Goal: Task Accomplishment & Management: Manage account settings

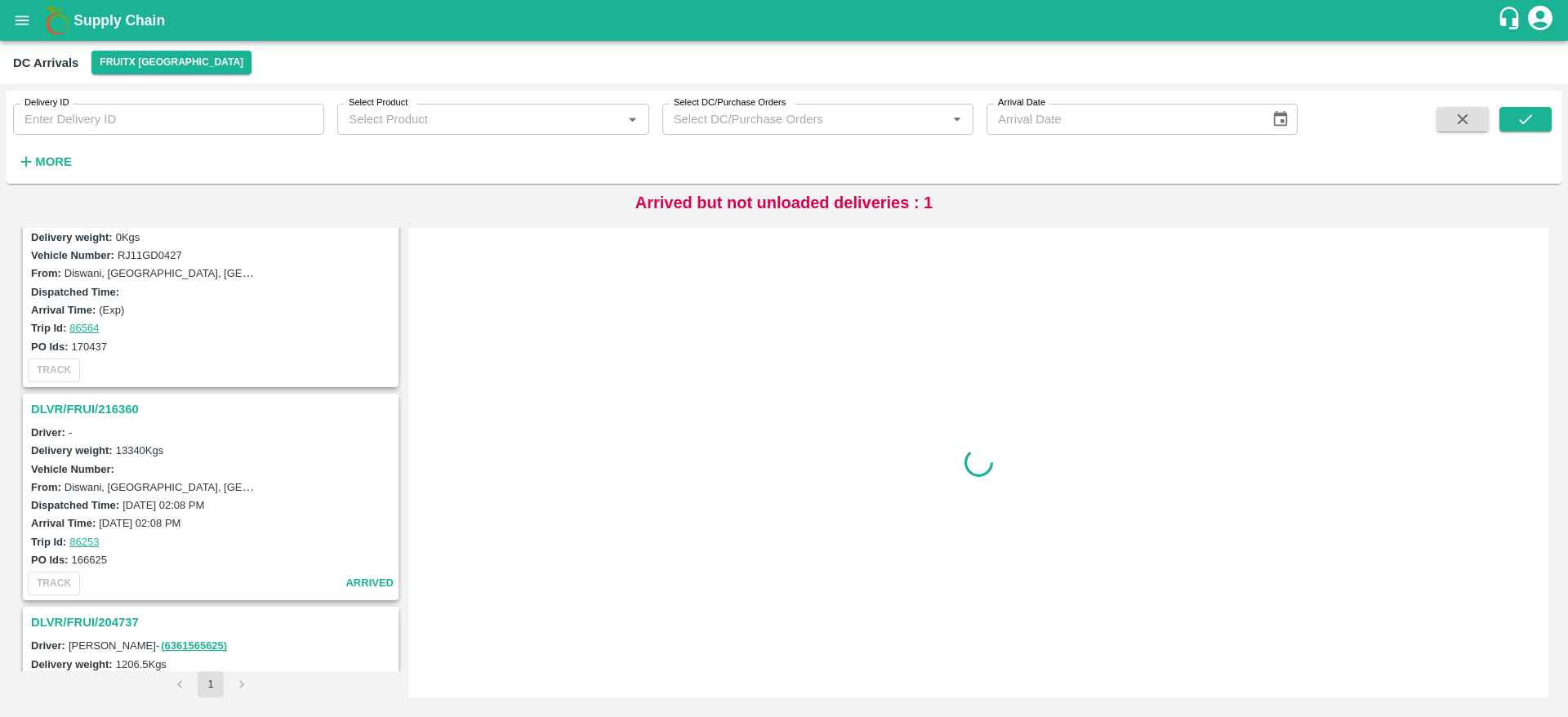
scroll to position [844, 0]
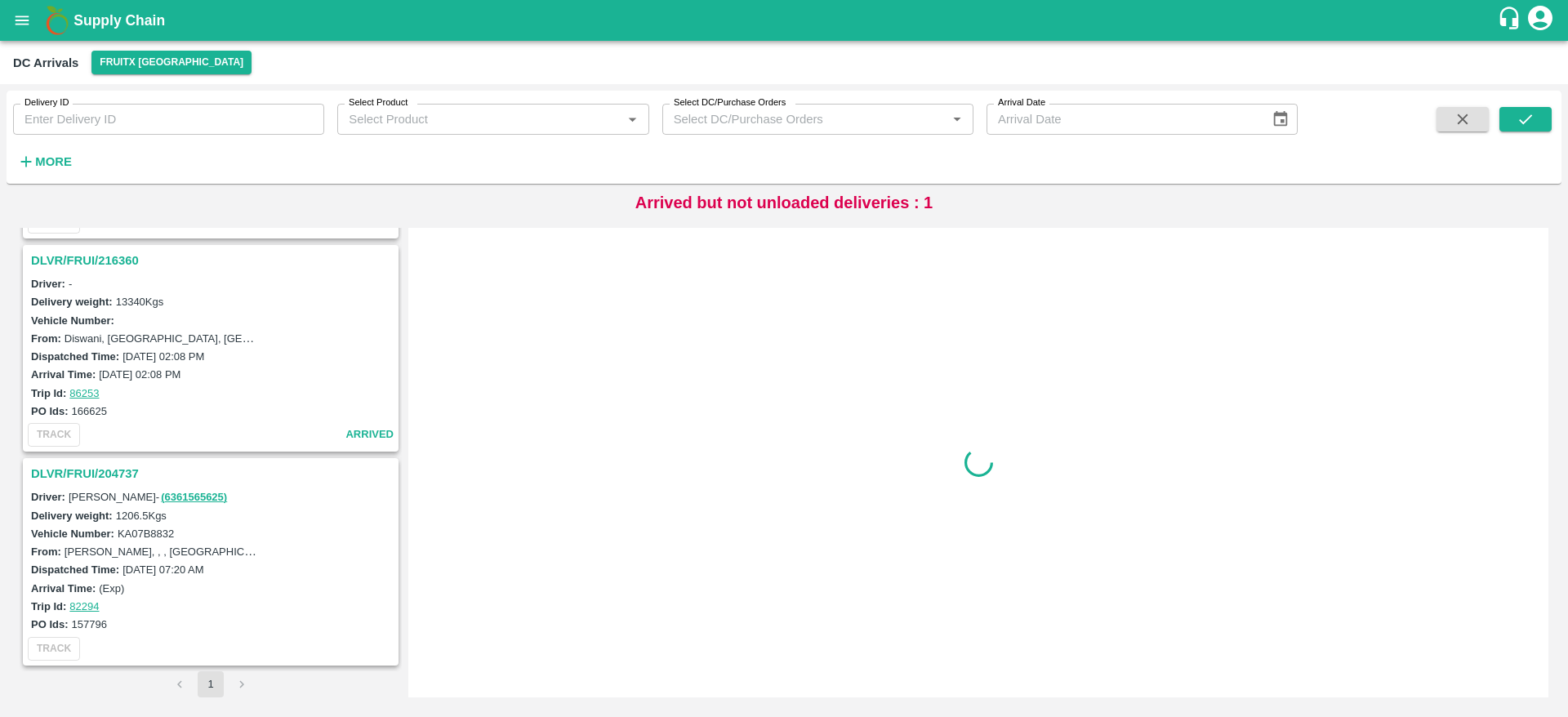
click at [107, 266] on h3 "DLVR/FRUI/216360" at bounding box center [212, 260] width 364 height 21
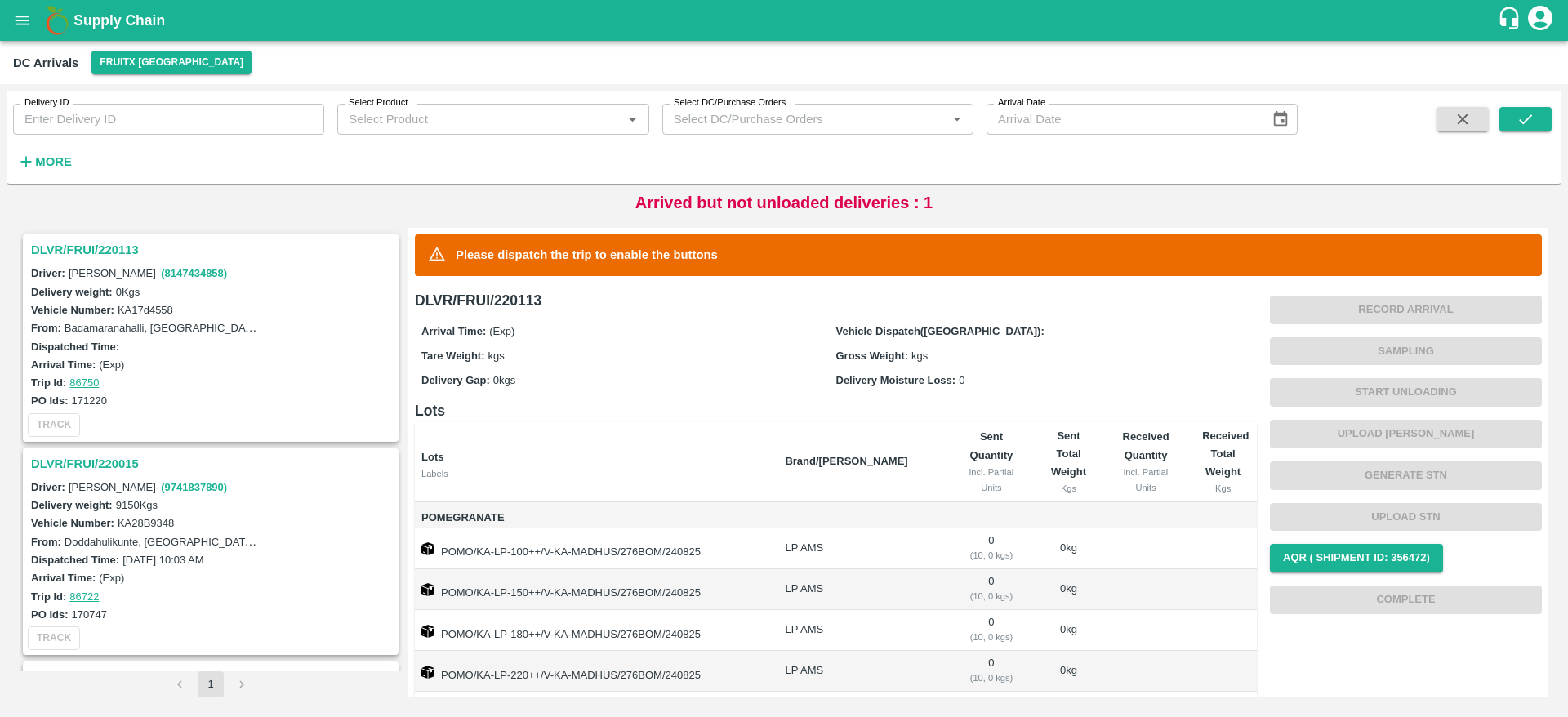
click at [107, 242] on h3 "DLVR/FRUI/220113" at bounding box center [212, 249] width 364 height 21
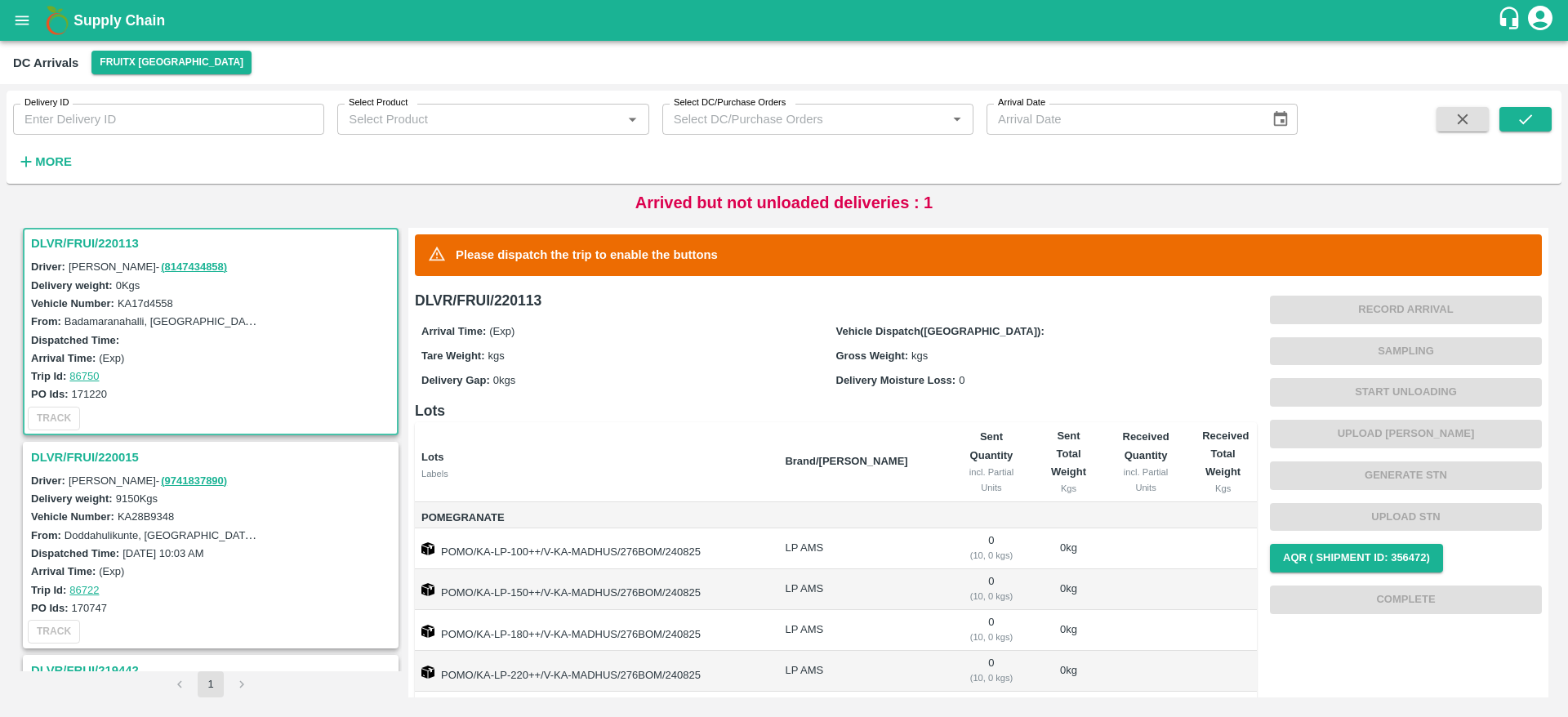
scroll to position [275, 0]
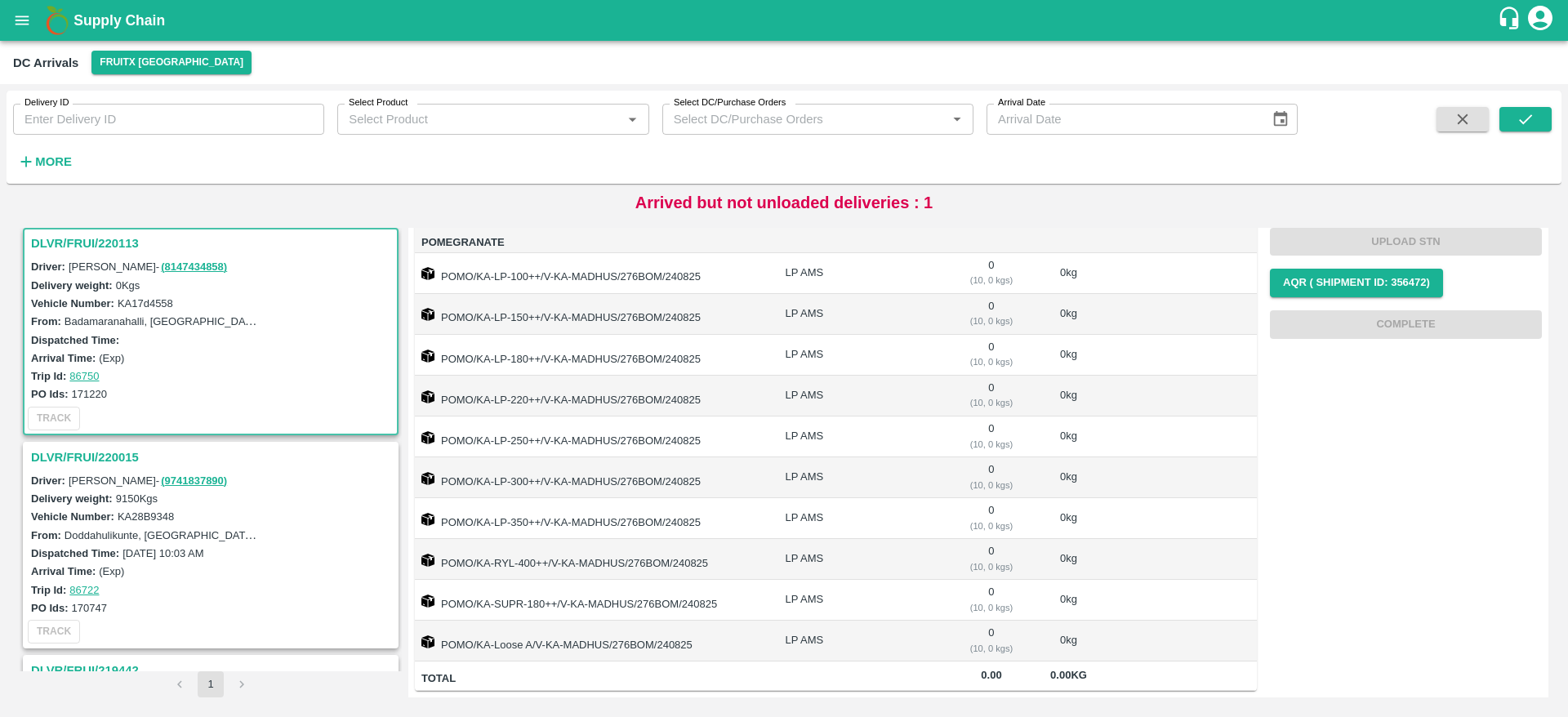
click at [96, 449] on h3 "DLVR/FRUI/220015" at bounding box center [212, 457] width 364 height 21
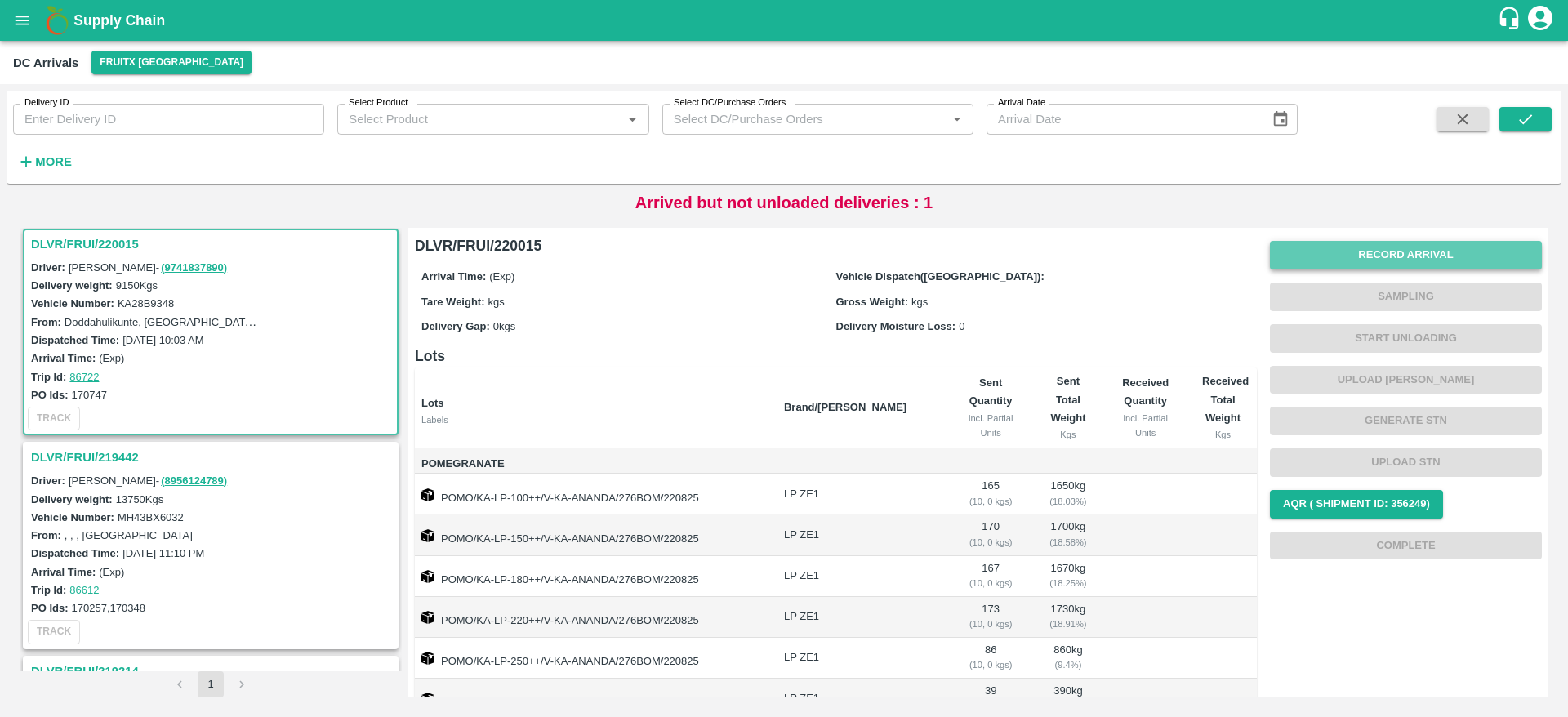
click at [1410, 248] on button "Record Arrival" at bounding box center [1406, 254] width 272 height 28
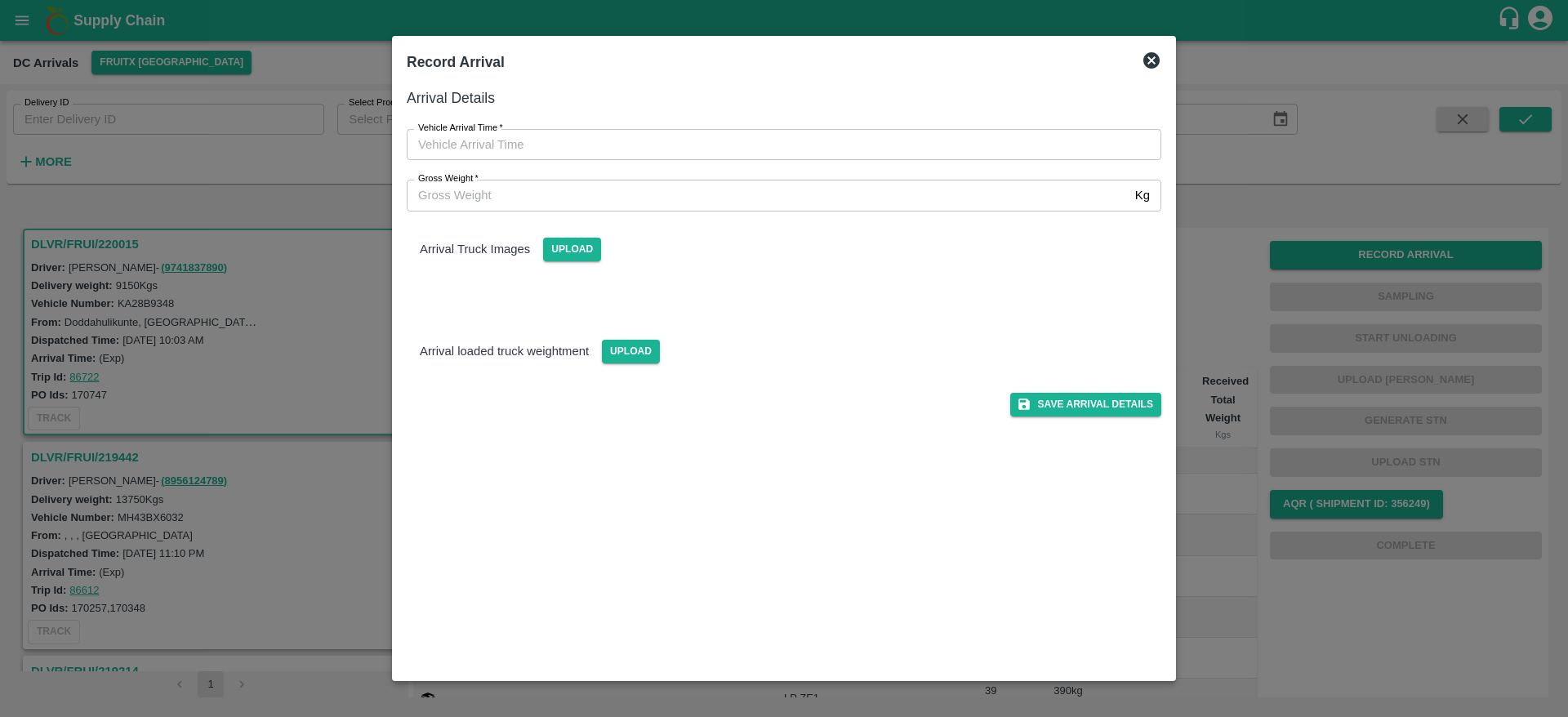
type input "DD/MM/YYYY hh:mm aa"
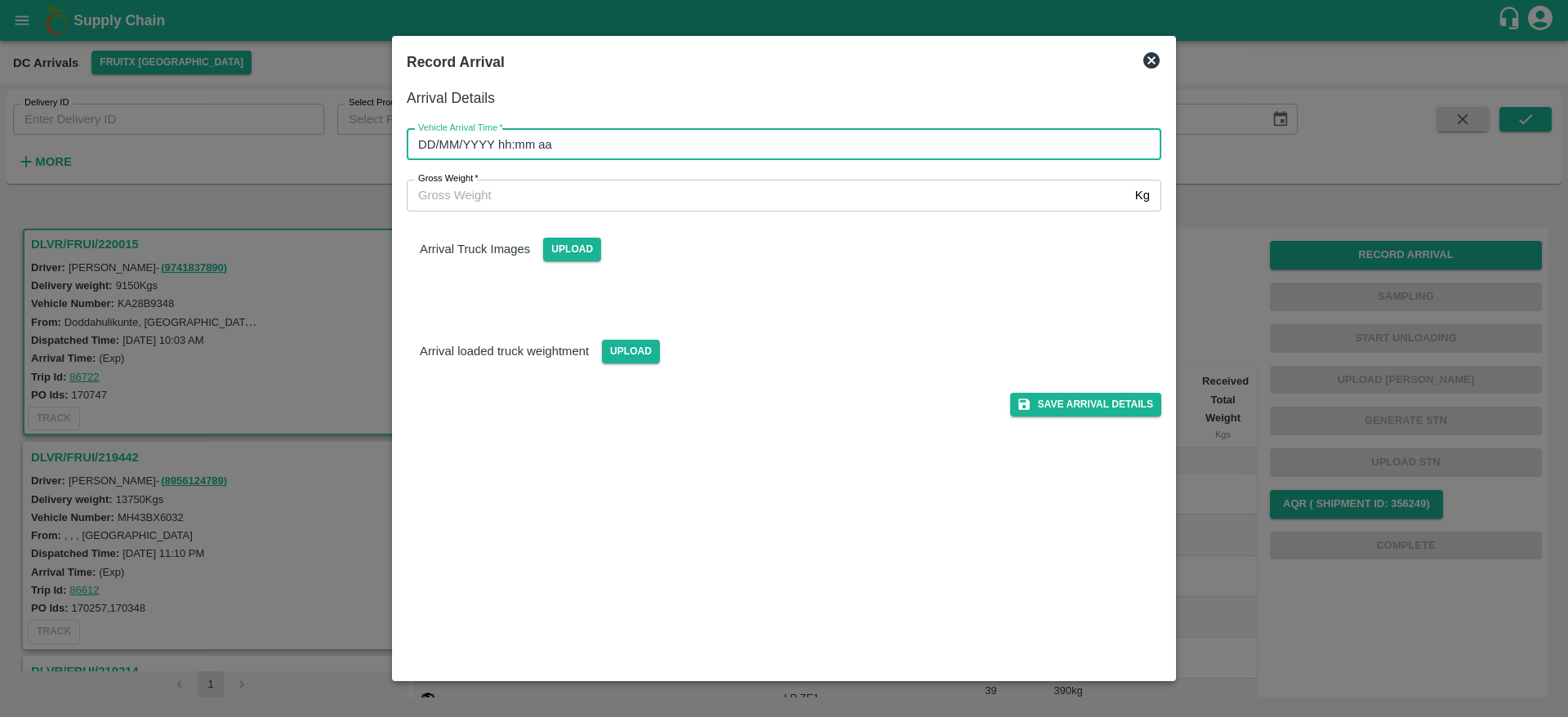
click at [682, 146] on input "DD/MM/YYYY hh:mm aa" at bounding box center [779, 145] width 744 height 31
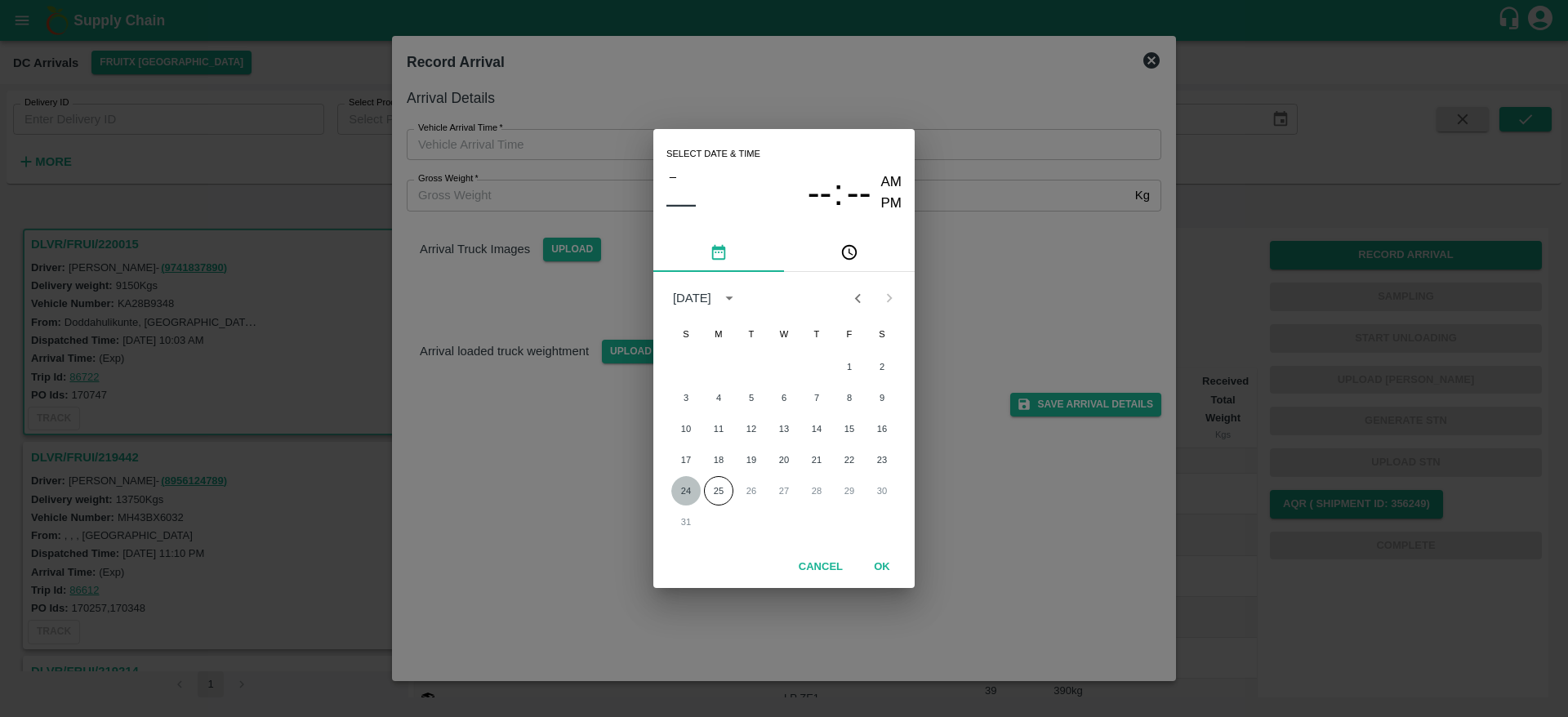
click at [682, 492] on button "24" at bounding box center [686, 491] width 29 height 29
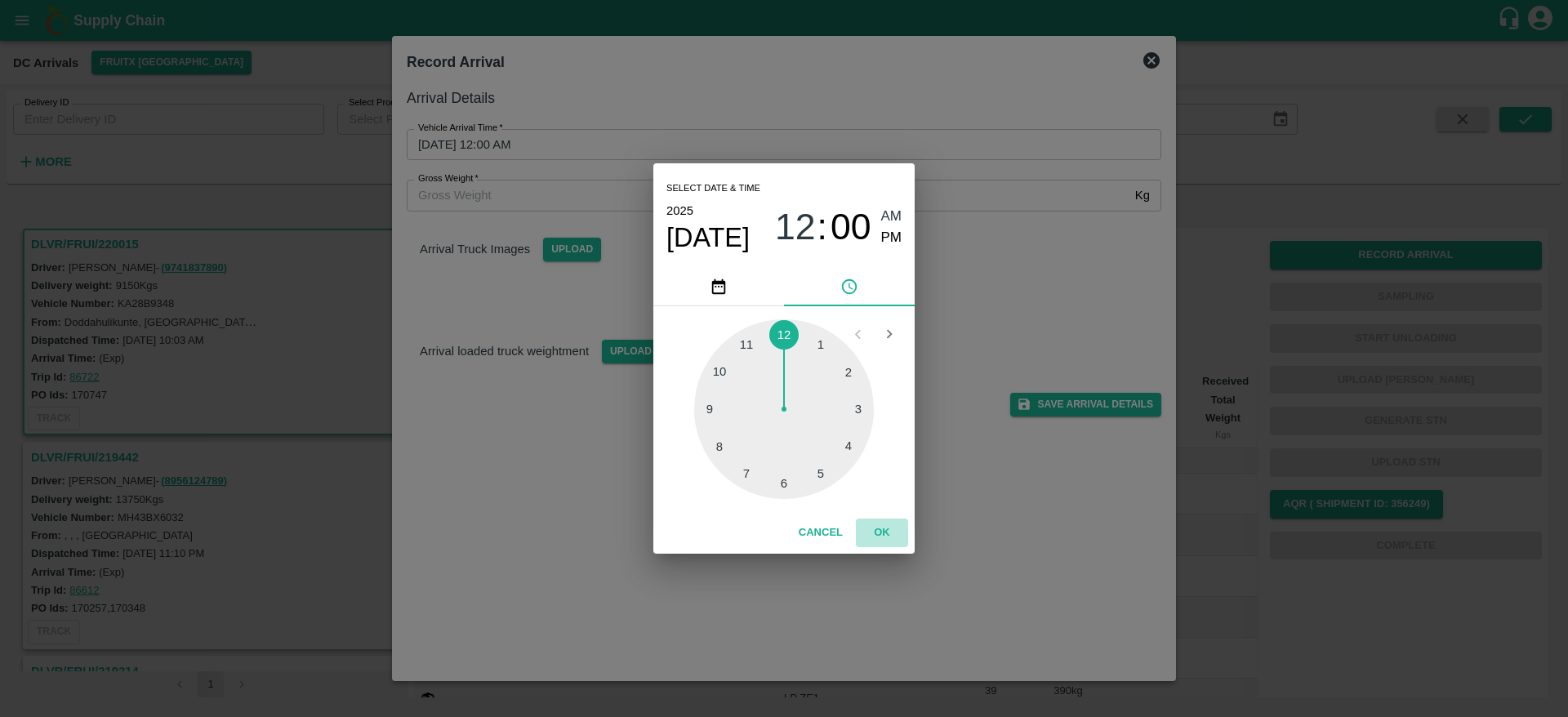
click at [878, 520] on button "OK" at bounding box center [882, 532] width 52 height 28
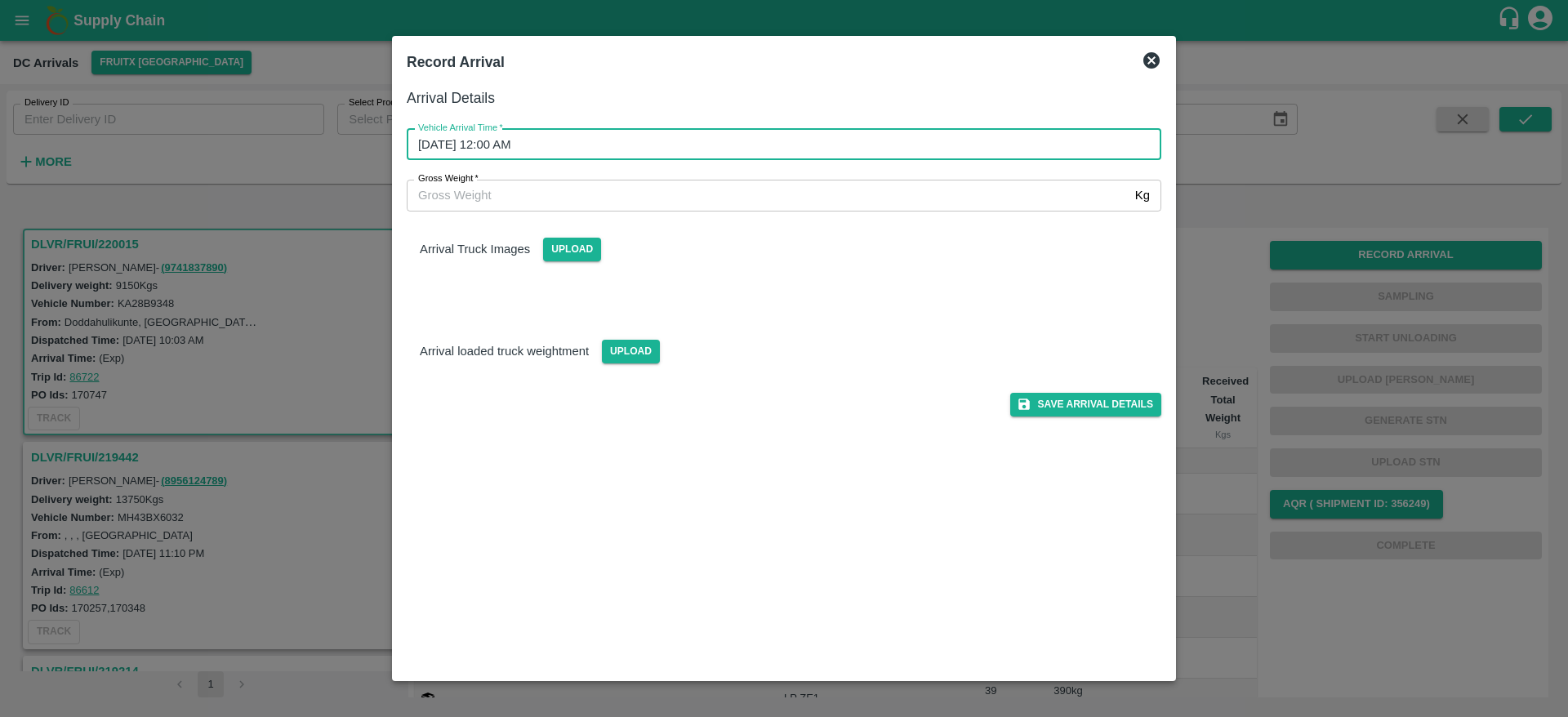
click at [1098, 151] on input "24/08/2025 12:00 AM" at bounding box center [779, 145] width 744 height 31
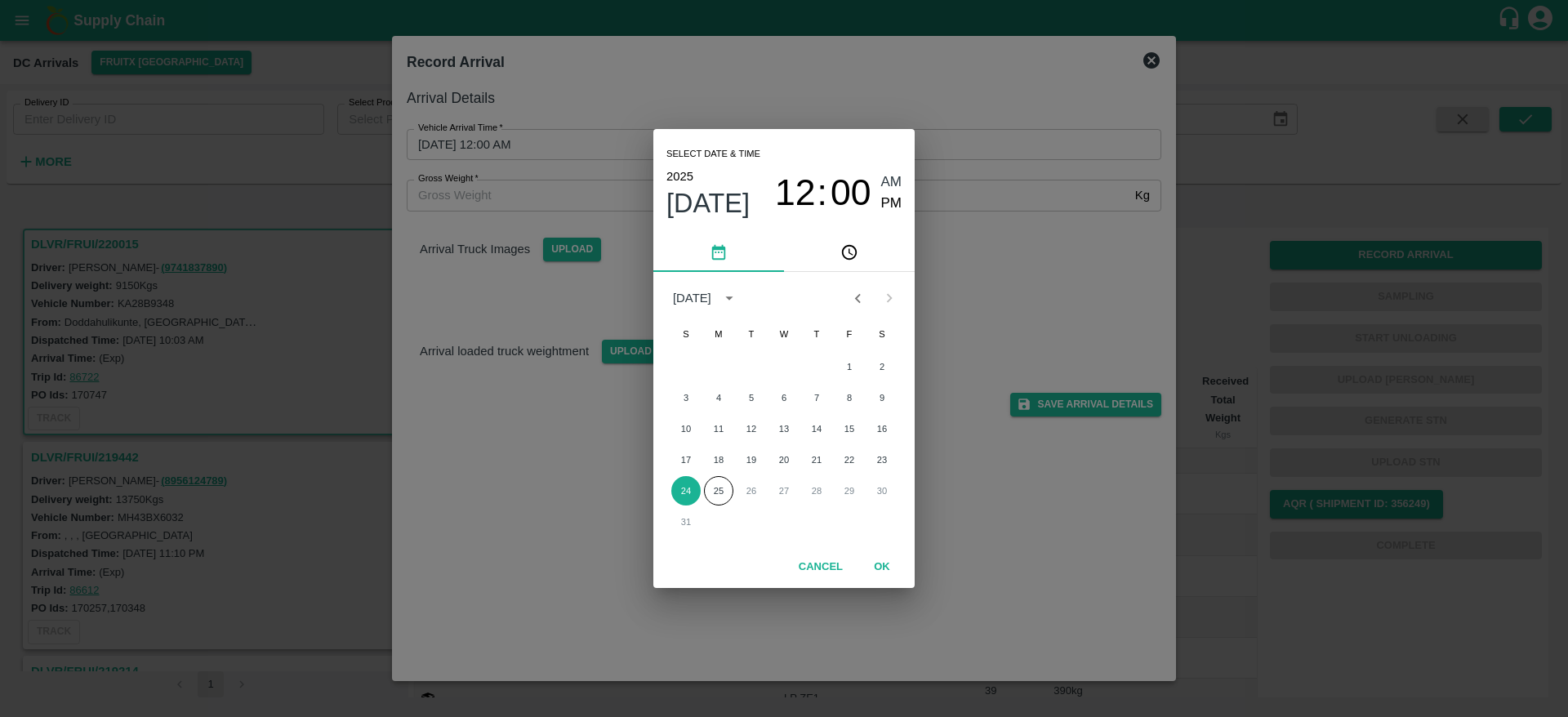
click button "24" at bounding box center [686, 491] width 29 height 29
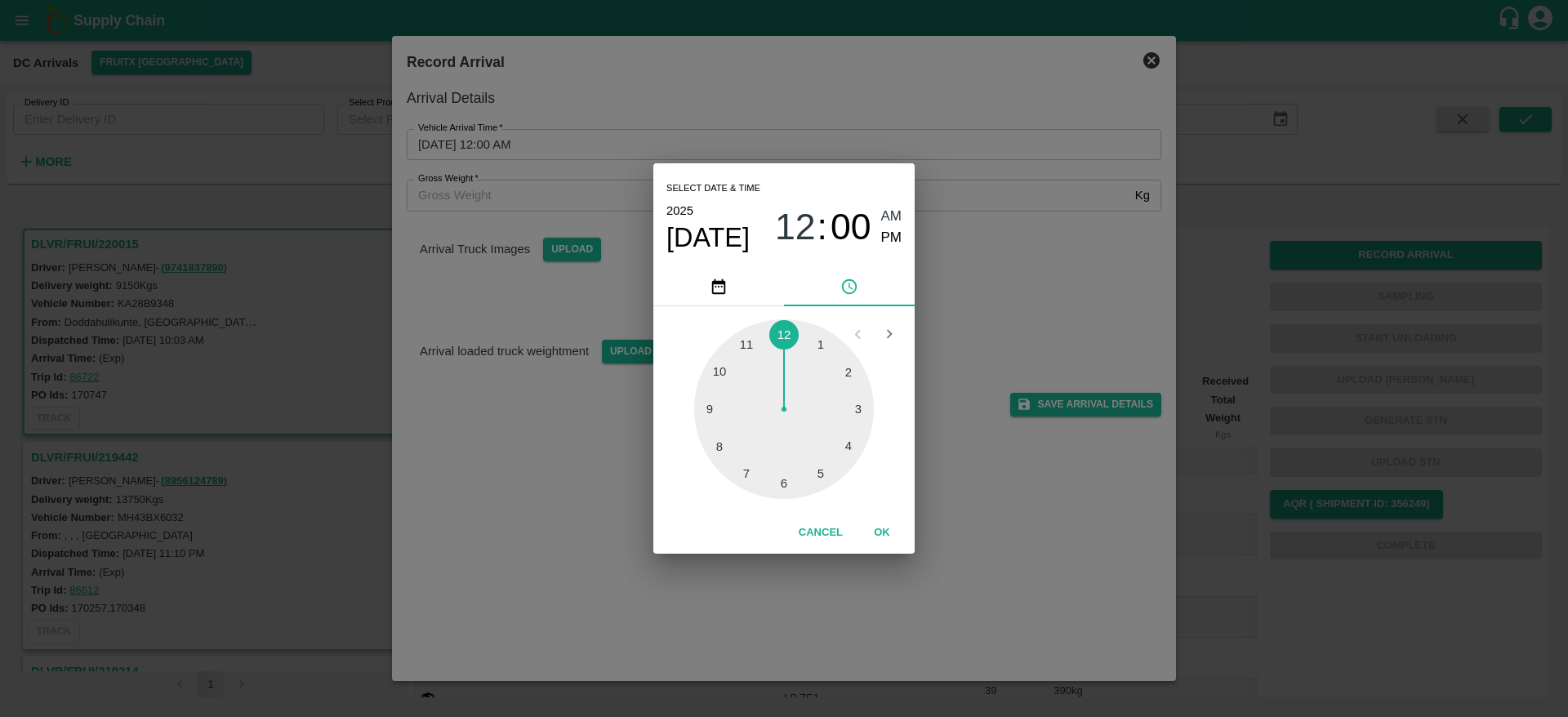
click at [823, 464] on div at bounding box center [784, 409] width 180 height 180
type input "24/08/2025 05:00 AM"
click at [884, 535] on button "OK" at bounding box center [882, 532] width 52 height 28
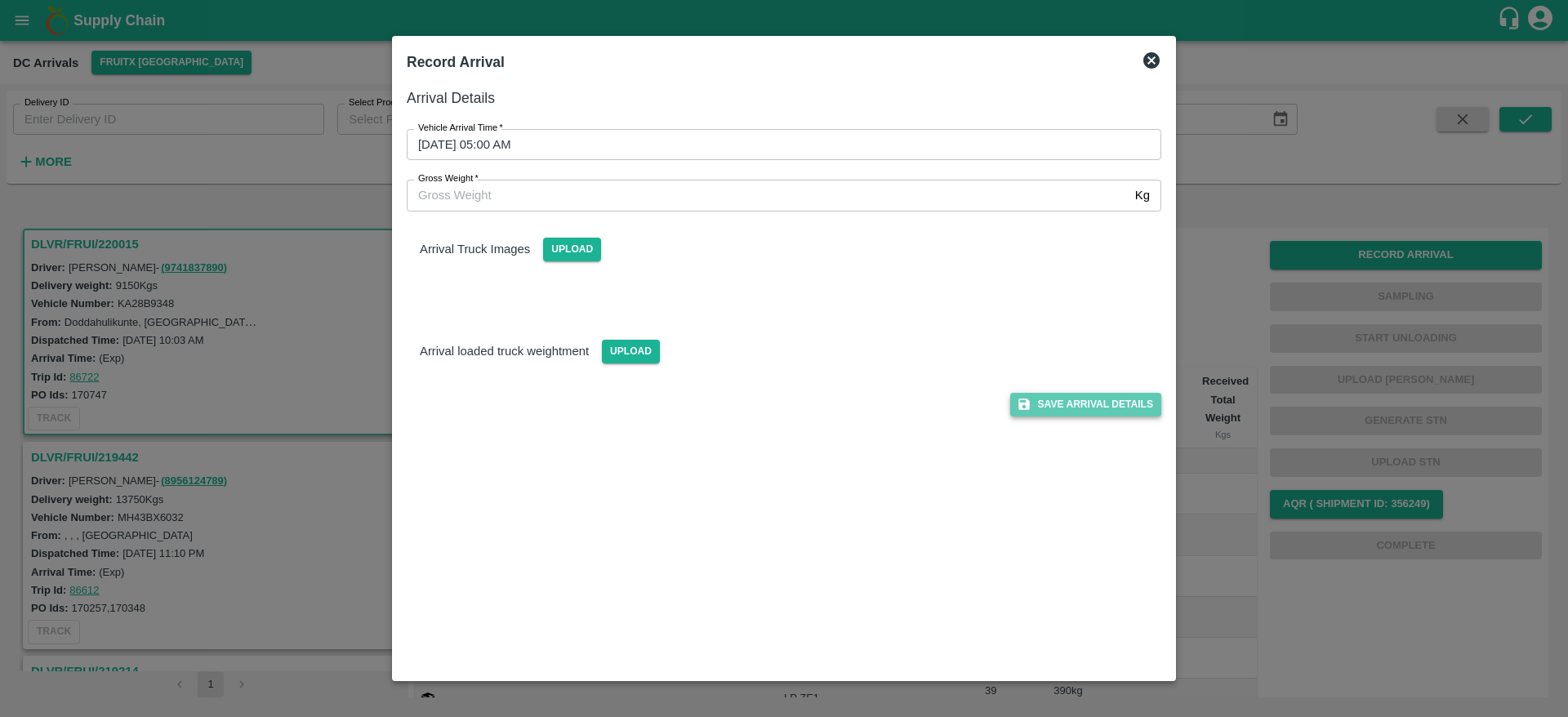
click at [1089, 415] on button "Save Arrival Details" at bounding box center [1086, 405] width 151 height 24
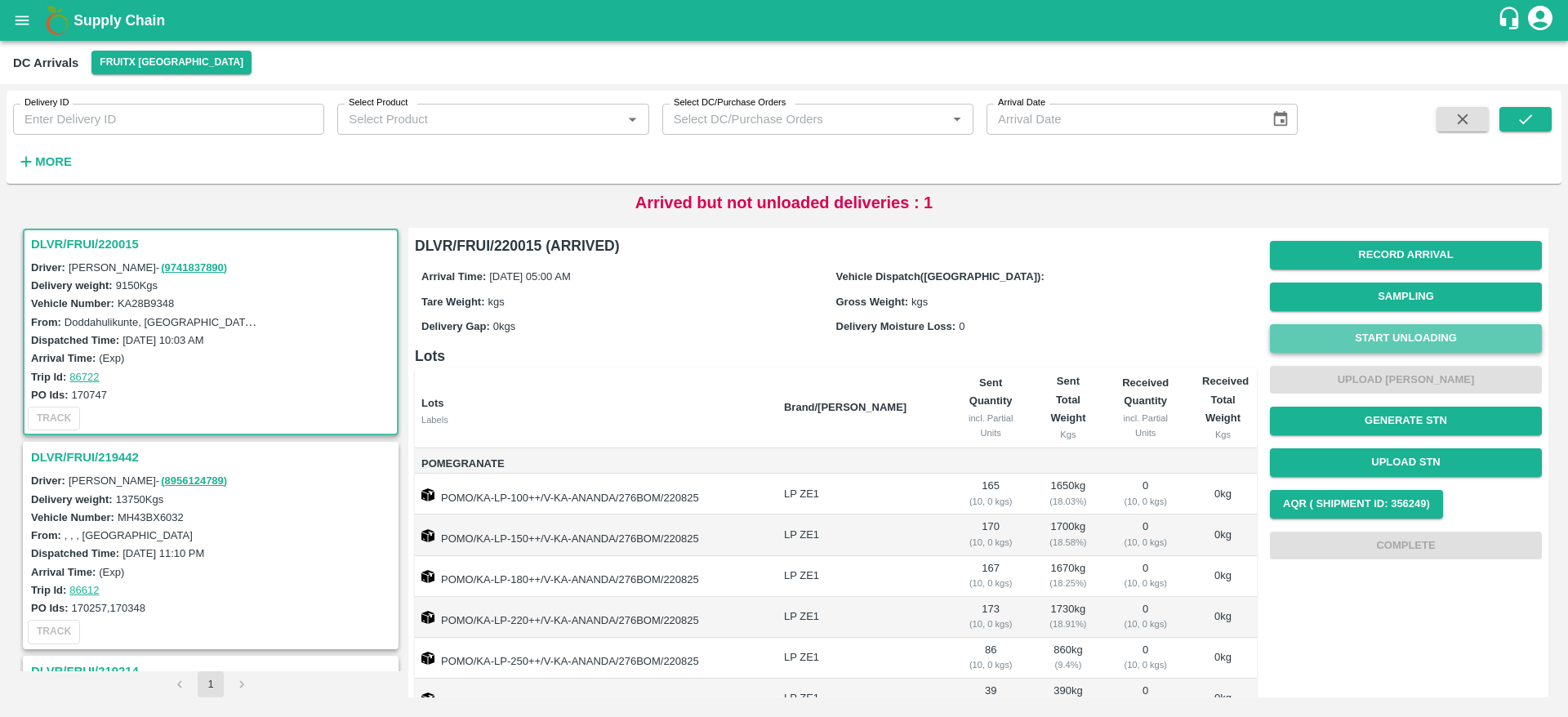
click at [1411, 333] on button "Start Unloading" at bounding box center [1406, 338] width 272 height 28
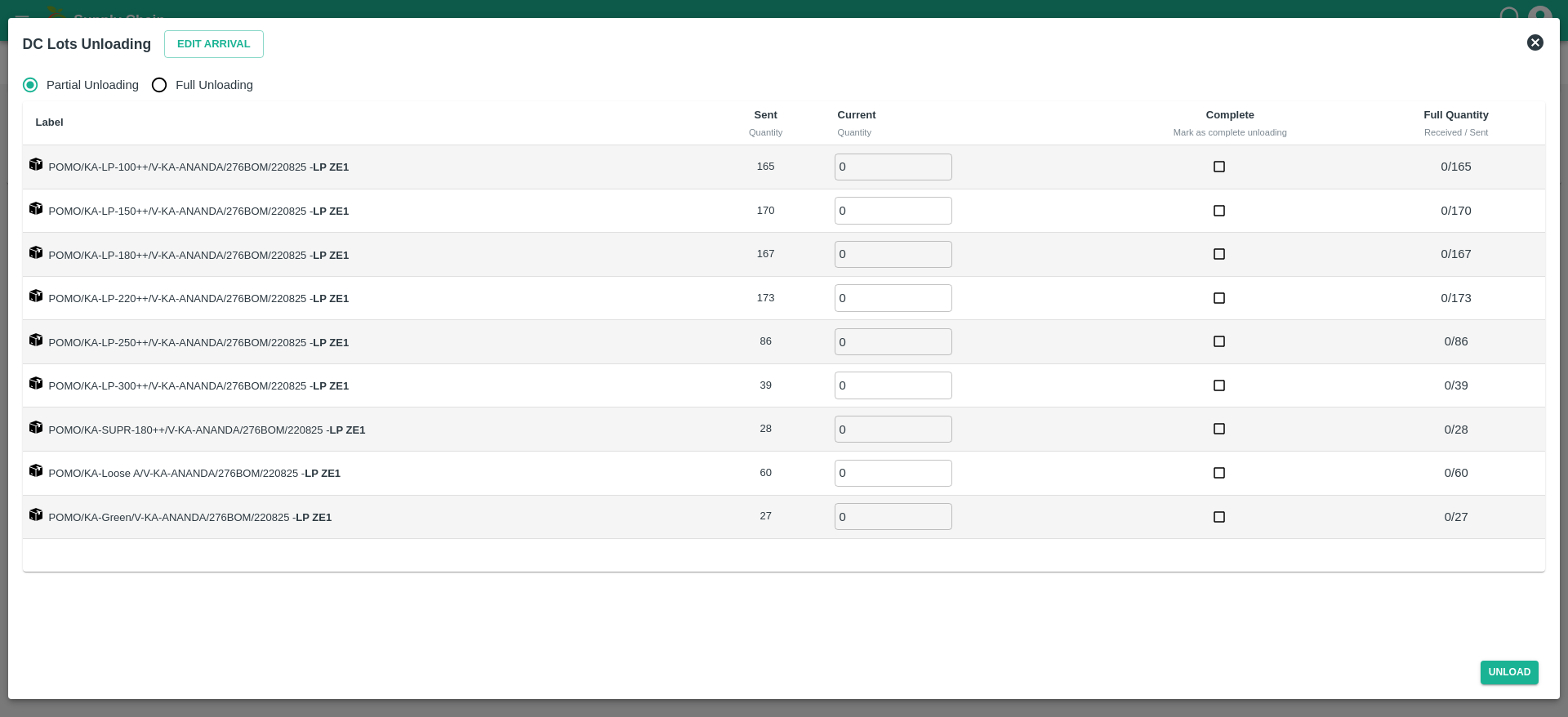
click at [184, 95] on label "Full Unloading" at bounding box center [198, 85] width 111 height 33
click at [176, 95] on input "Full Unloading" at bounding box center [159, 85] width 33 height 33
radio input "true"
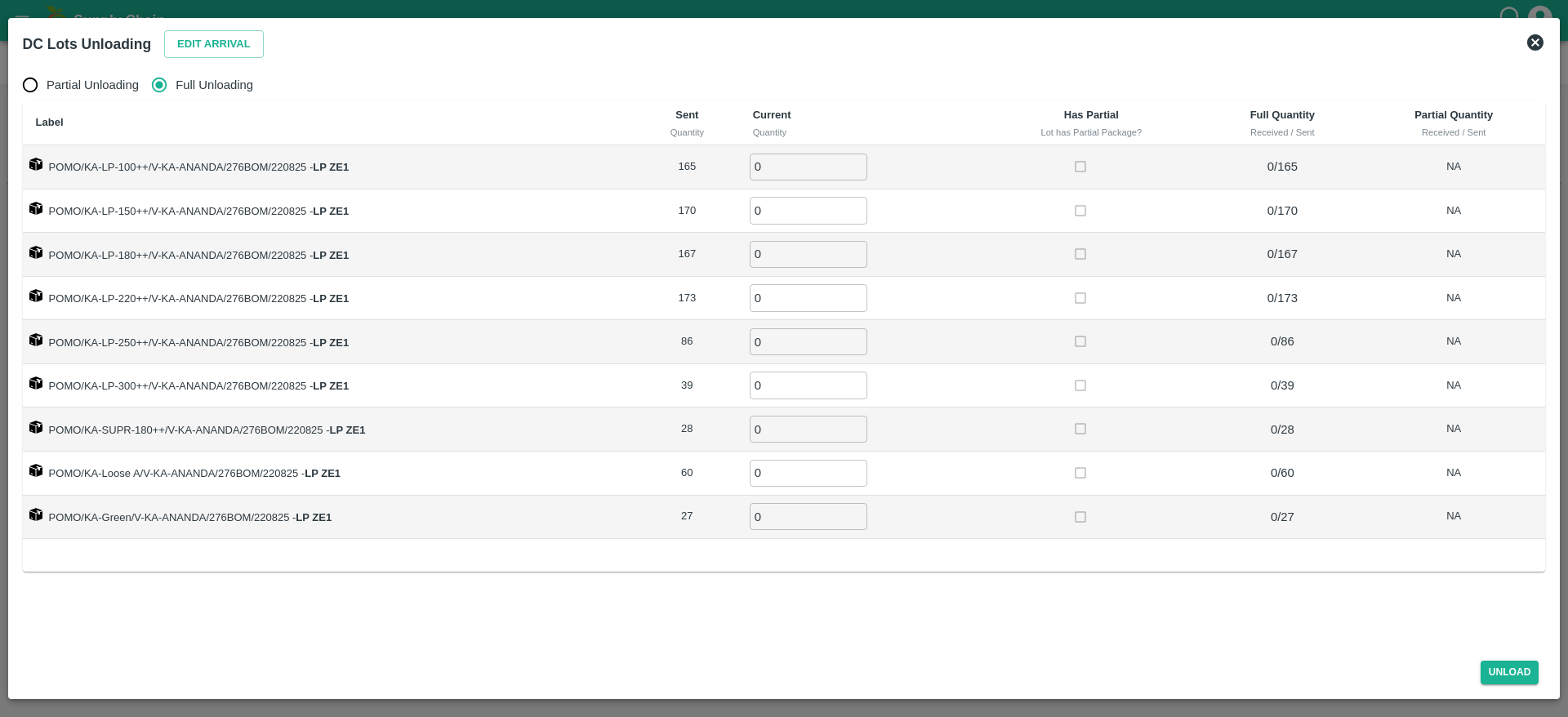
click at [785, 171] on input "0" at bounding box center [808, 166] width 117 height 27
type input "165"
type input "170"
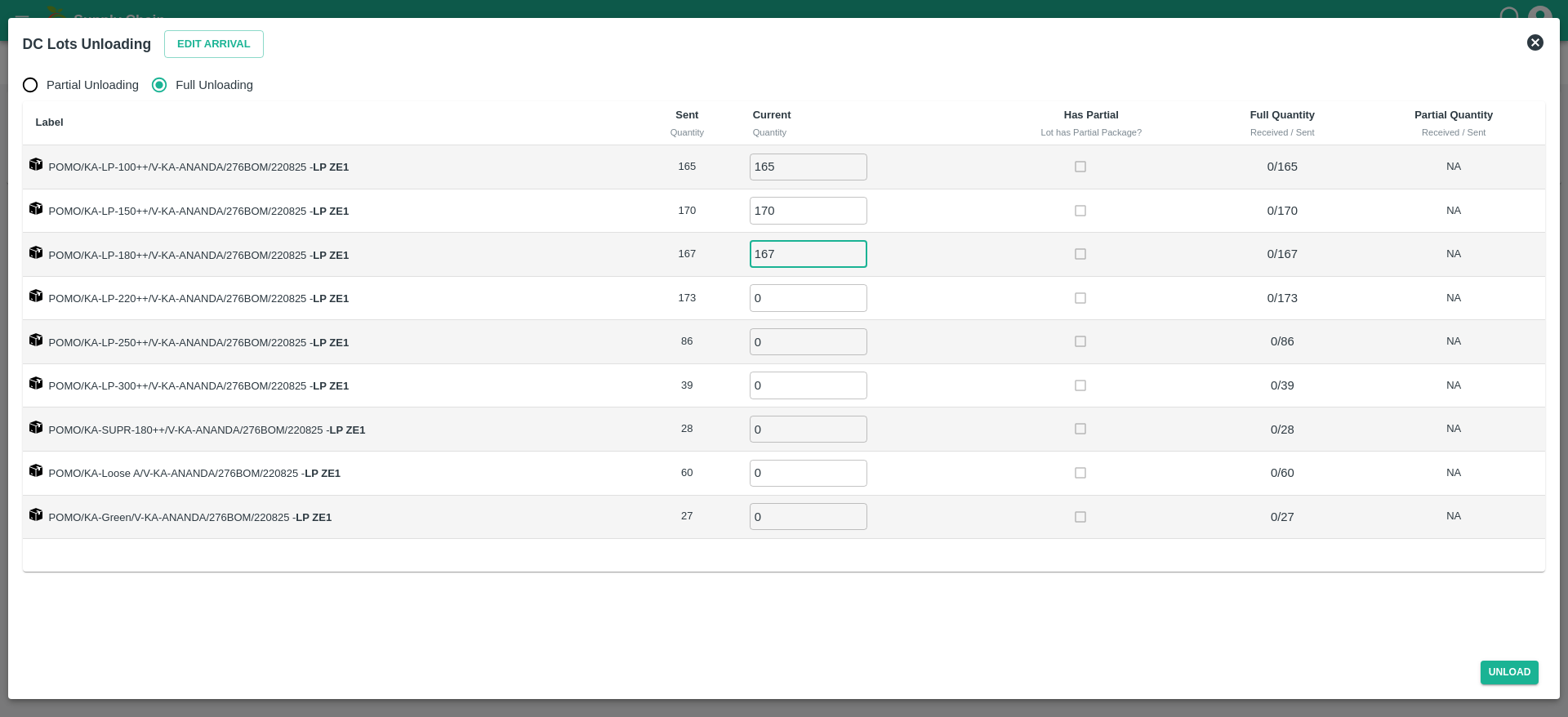
type input "167"
type input "173"
type input "86"
type input "39"
type input "28"
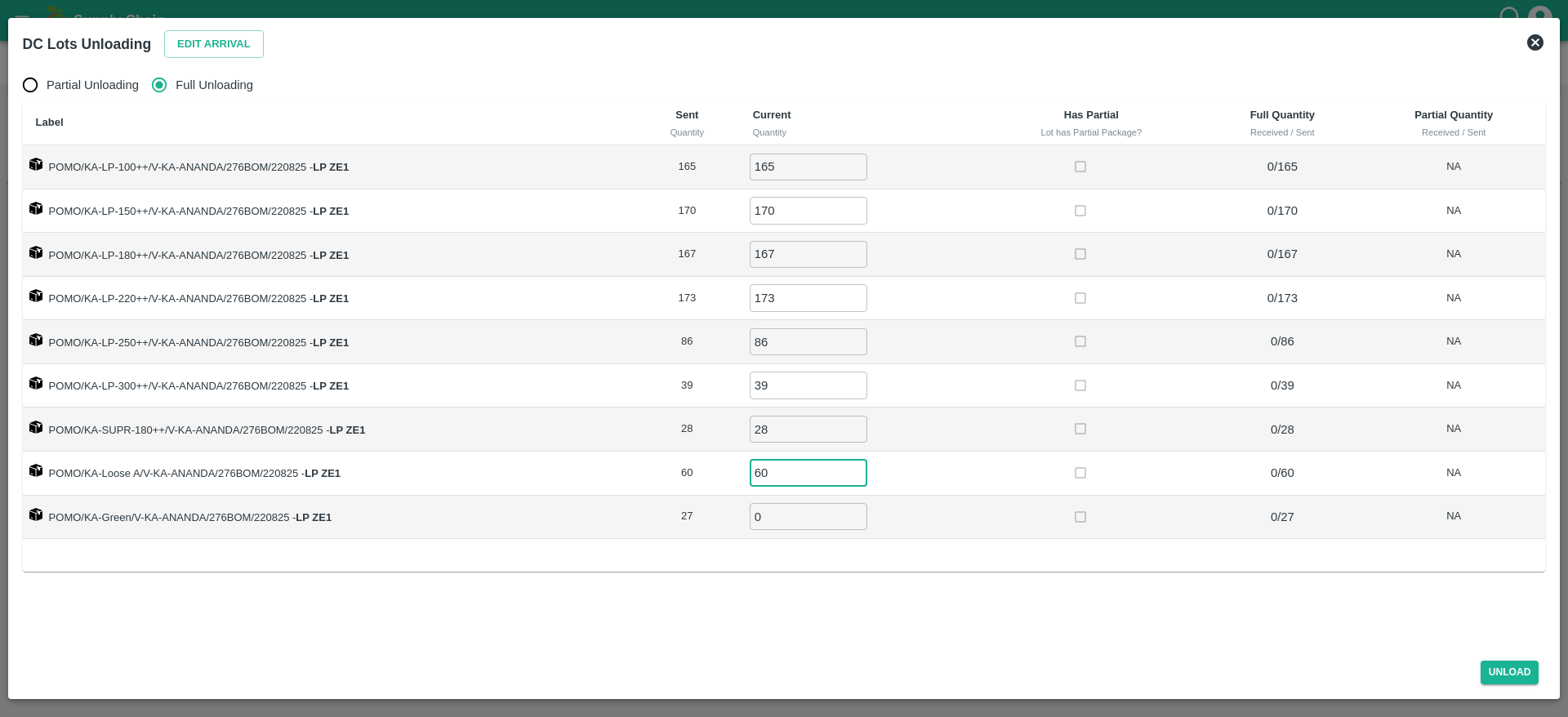
type input "60"
type input "27"
click at [1499, 666] on button "Unload" at bounding box center [1510, 672] width 59 height 24
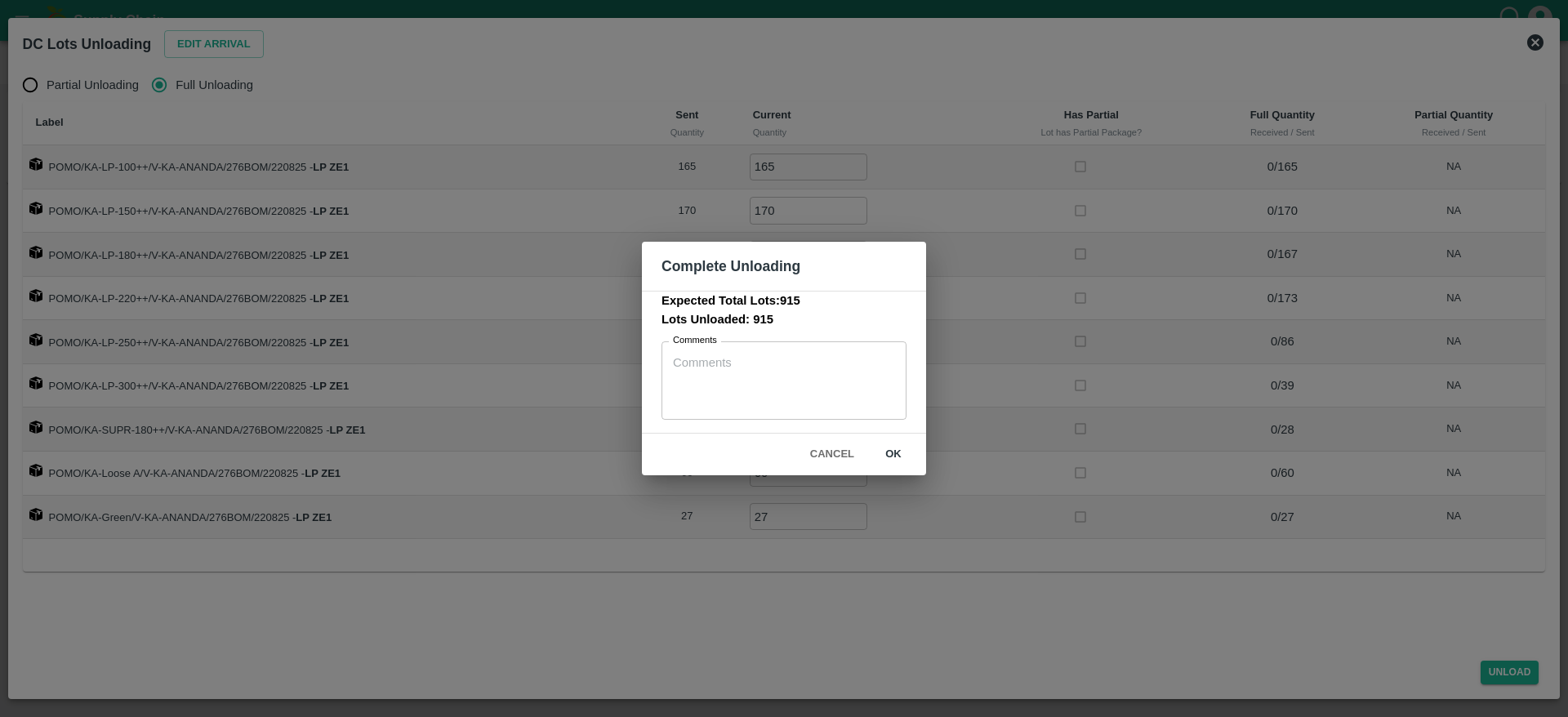
click at [889, 447] on button "ok" at bounding box center [893, 454] width 52 height 28
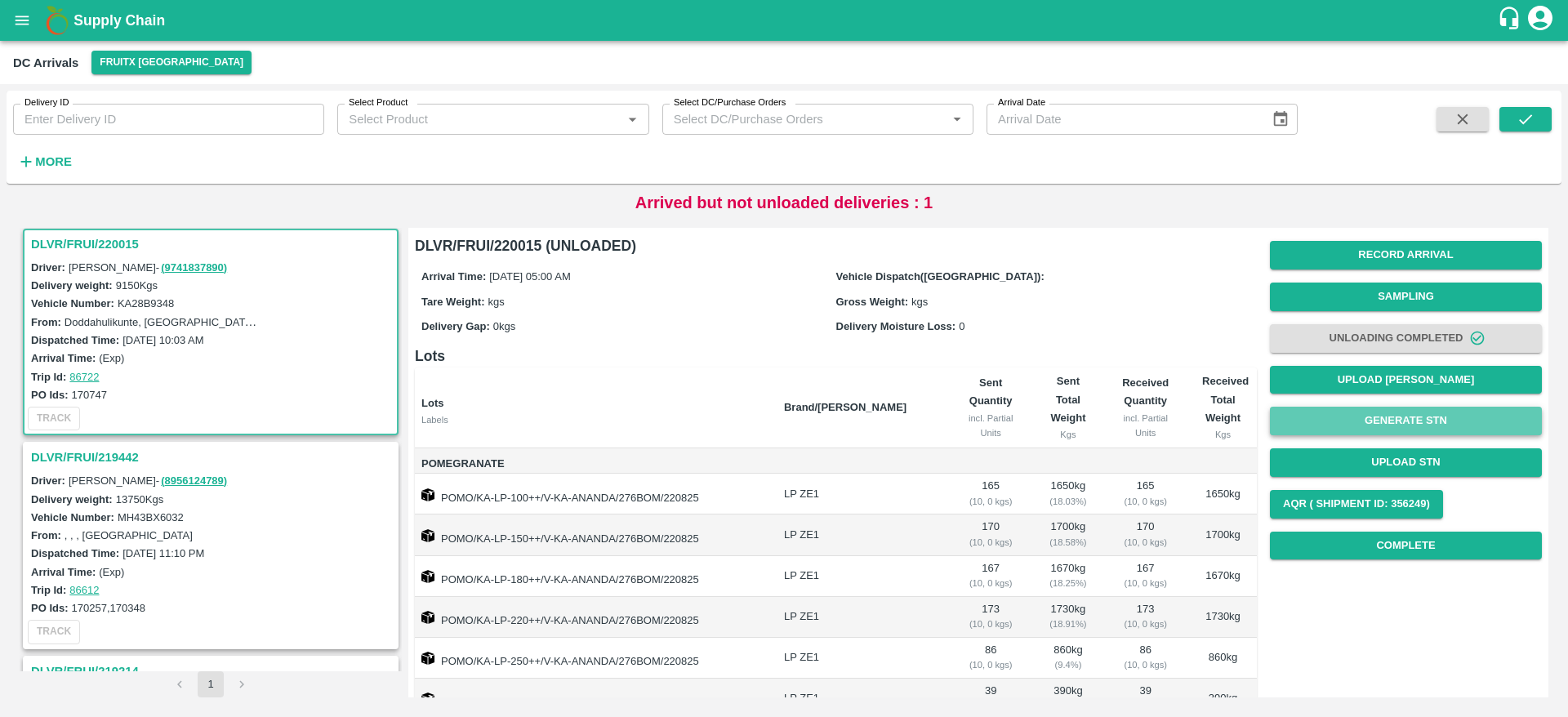
click at [1441, 416] on button "Generate STN" at bounding box center [1406, 421] width 272 height 28
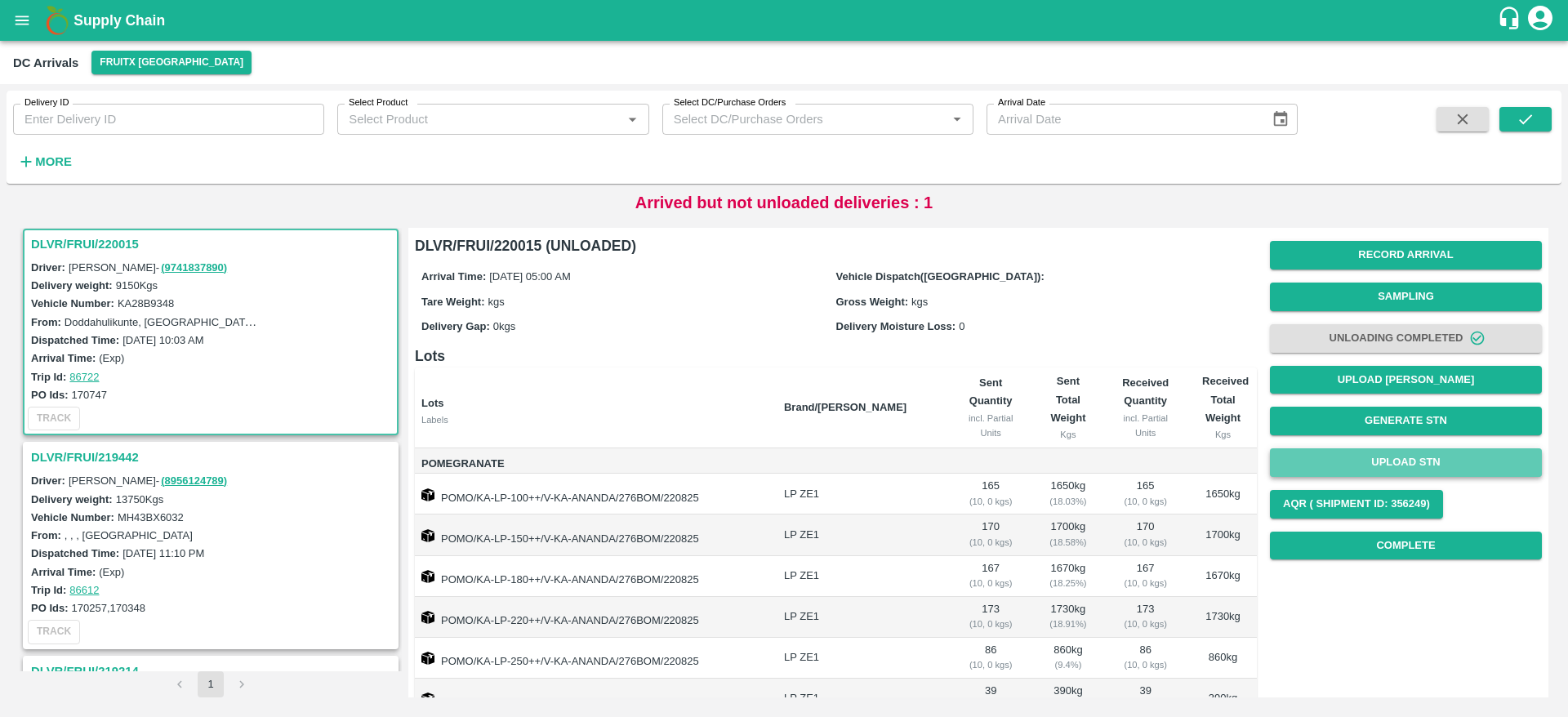
click at [1423, 460] on button "Upload STN" at bounding box center [1406, 462] width 272 height 28
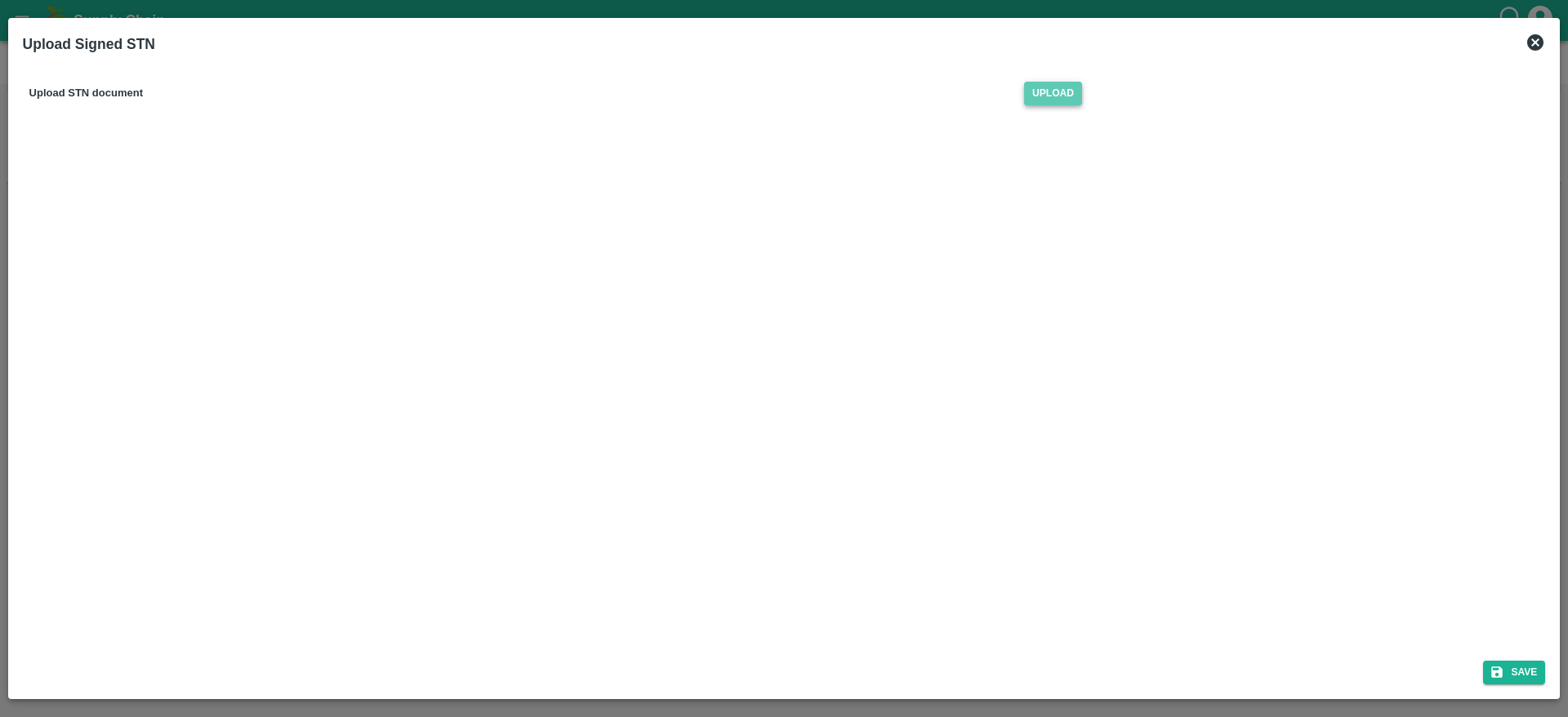
click at [1056, 91] on span "Upload" at bounding box center [1054, 93] width 58 height 24
click at [0, 0] on input "Upload" at bounding box center [0, 0] width 0 height 0
click at [1517, 666] on button "Save" at bounding box center [1514, 672] width 62 height 24
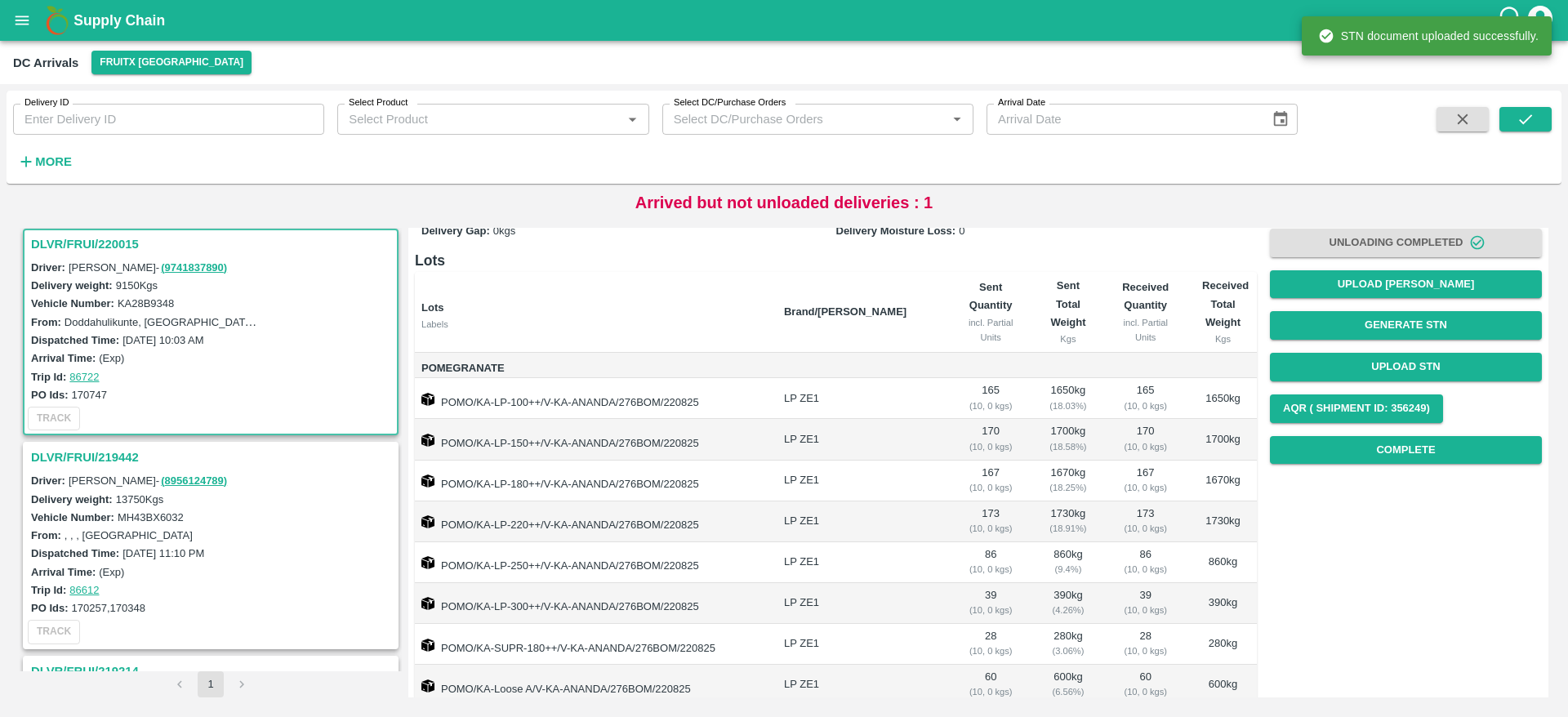
scroll to position [97, 0]
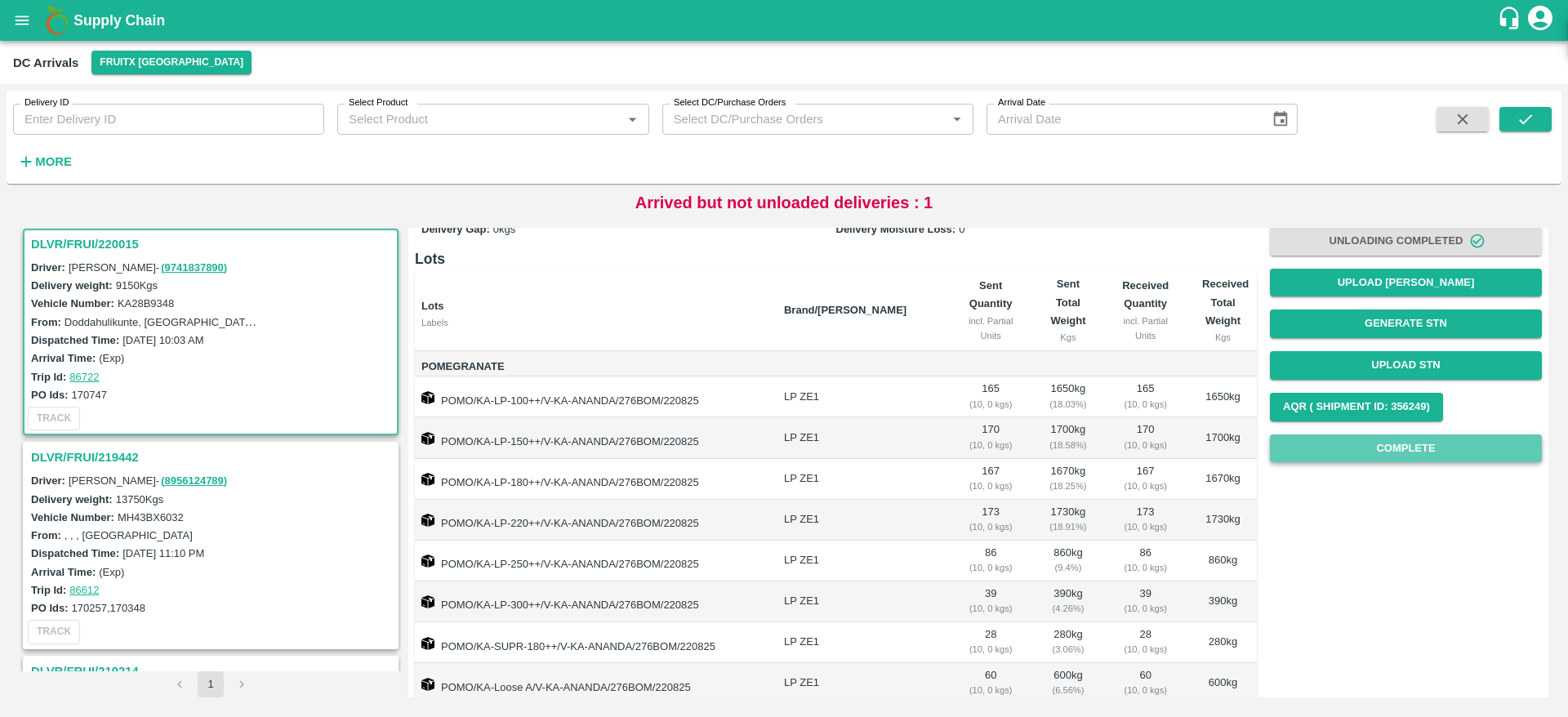
click at [1408, 453] on button "Complete" at bounding box center [1406, 448] width 272 height 28
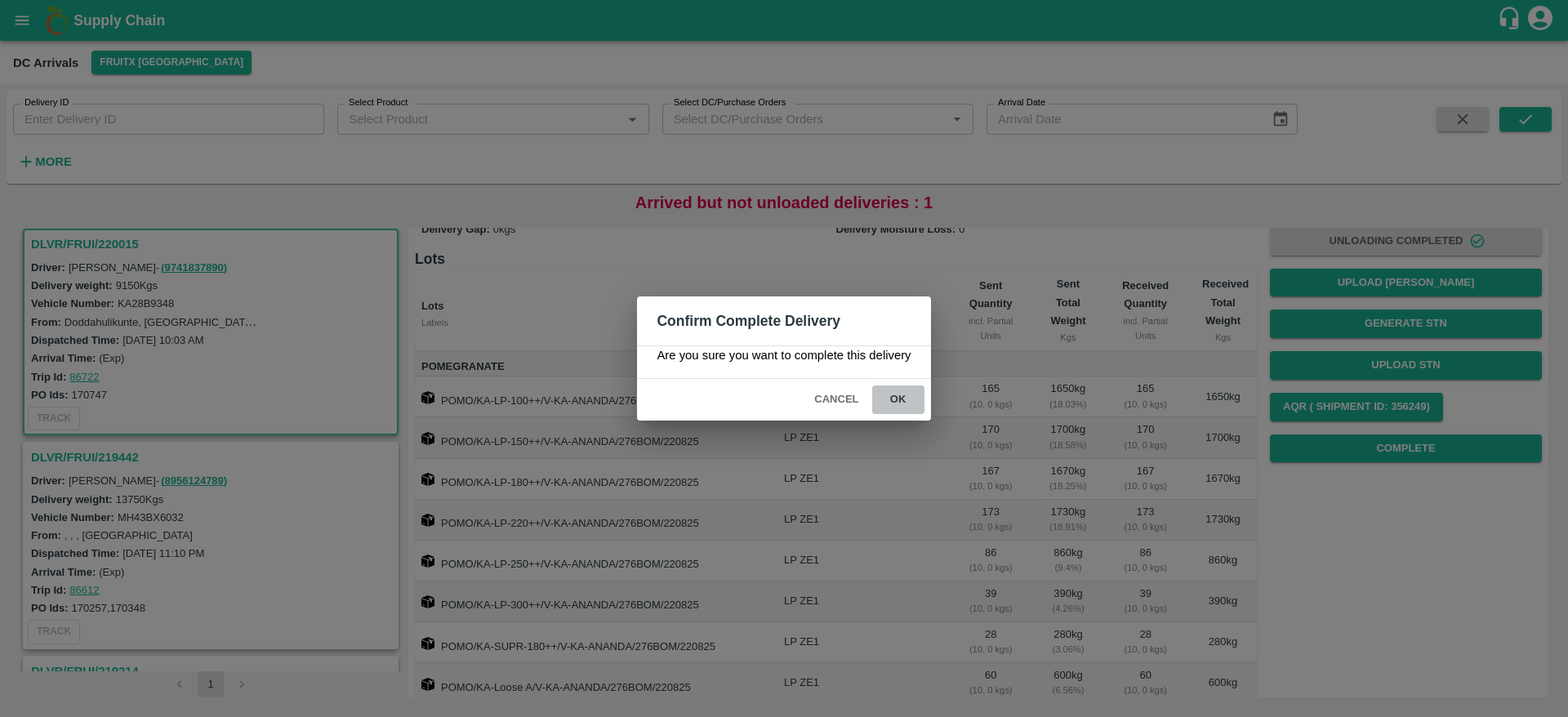
click at [909, 385] on button "ok" at bounding box center [898, 399] width 52 height 28
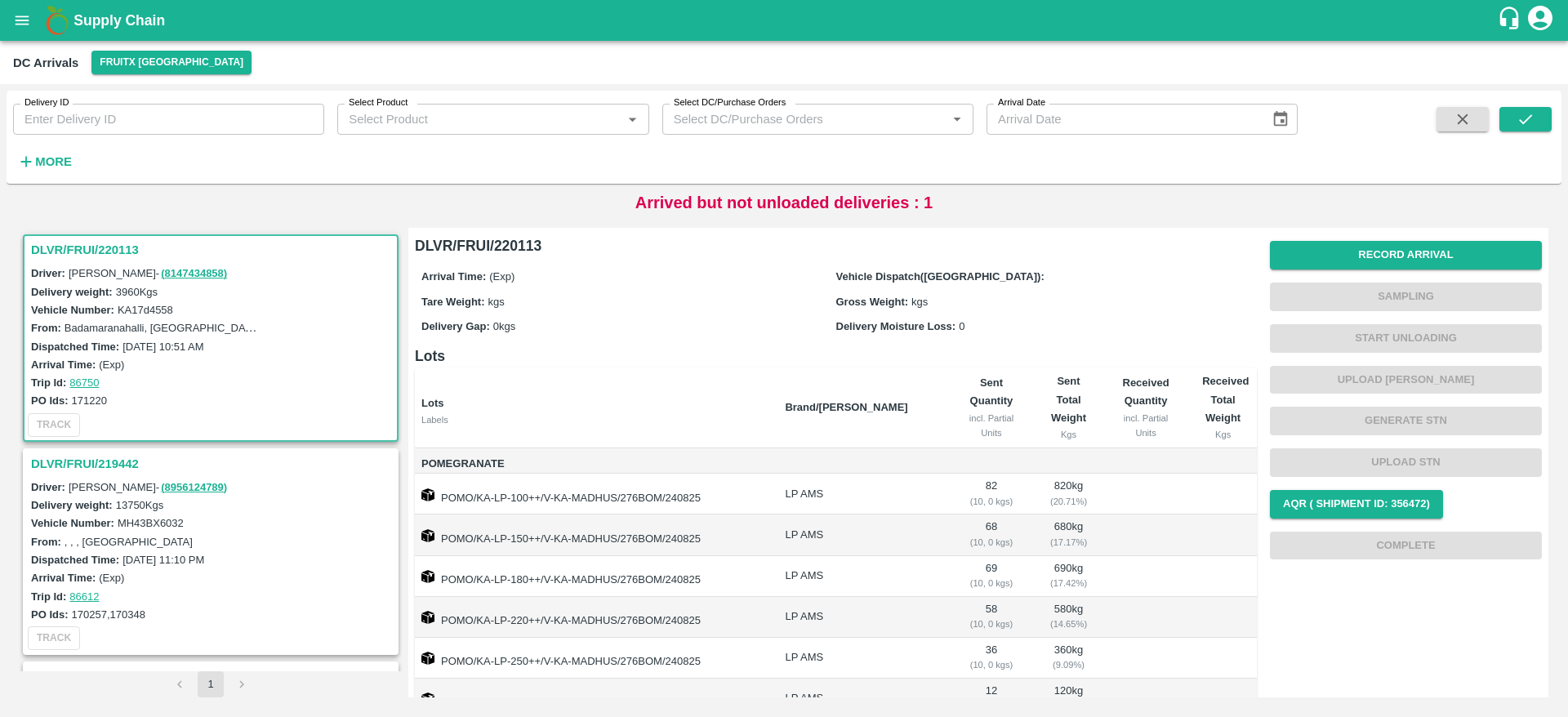
click at [116, 454] on h3 "DLVR/FRUI/219442" at bounding box center [212, 463] width 364 height 21
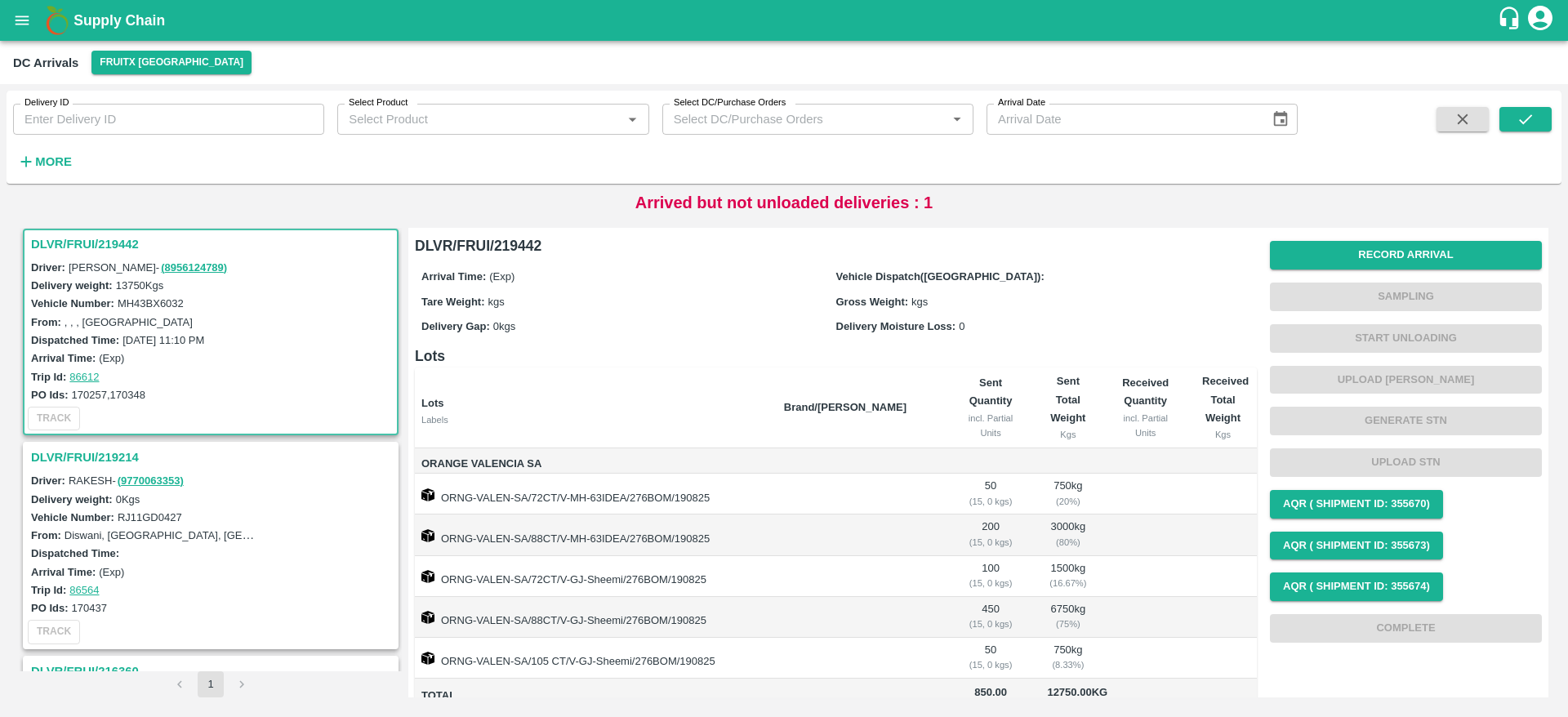
scroll to position [149, 0]
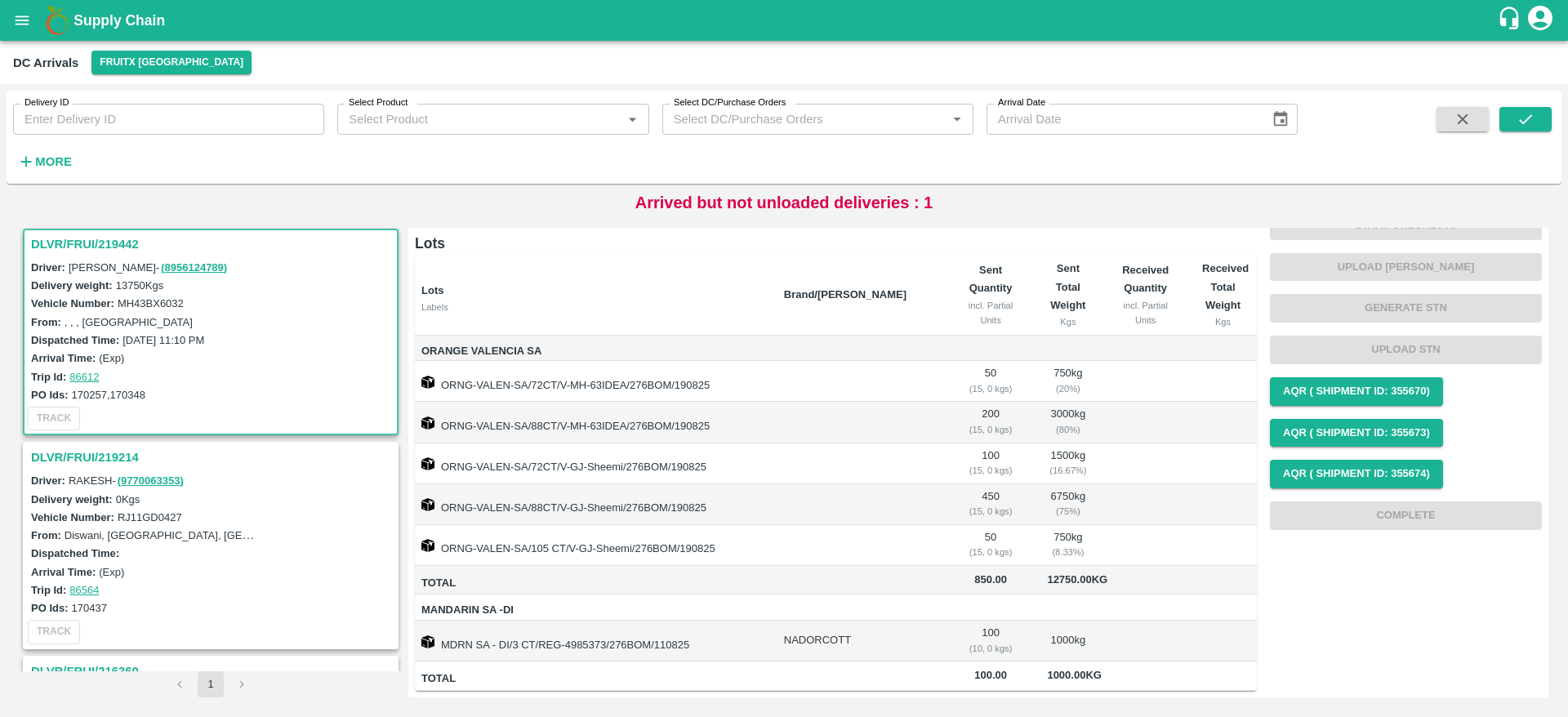
click at [96, 463] on h3 "DLVR/FRUI/219214" at bounding box center [212, 457] width 364 height 21
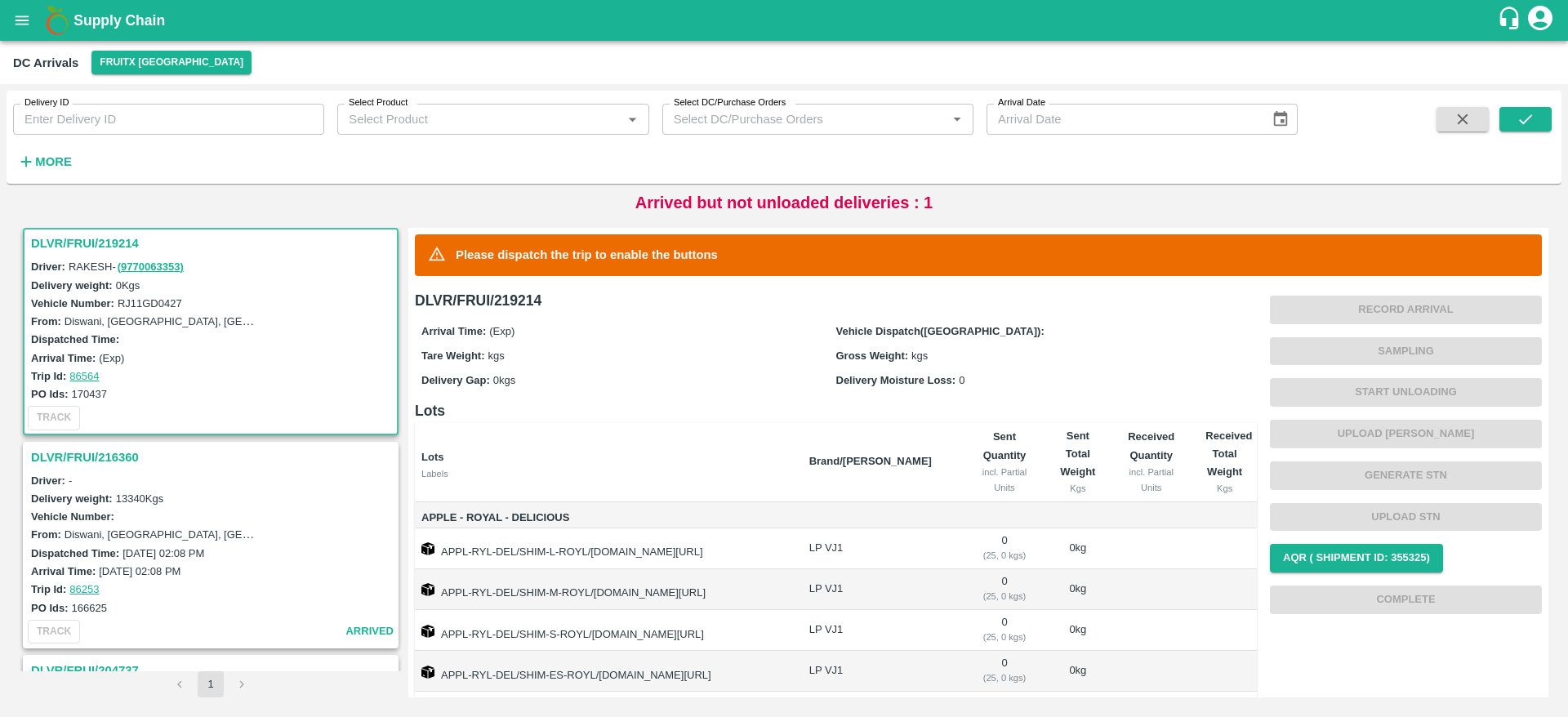
scroll to position [111, 0]
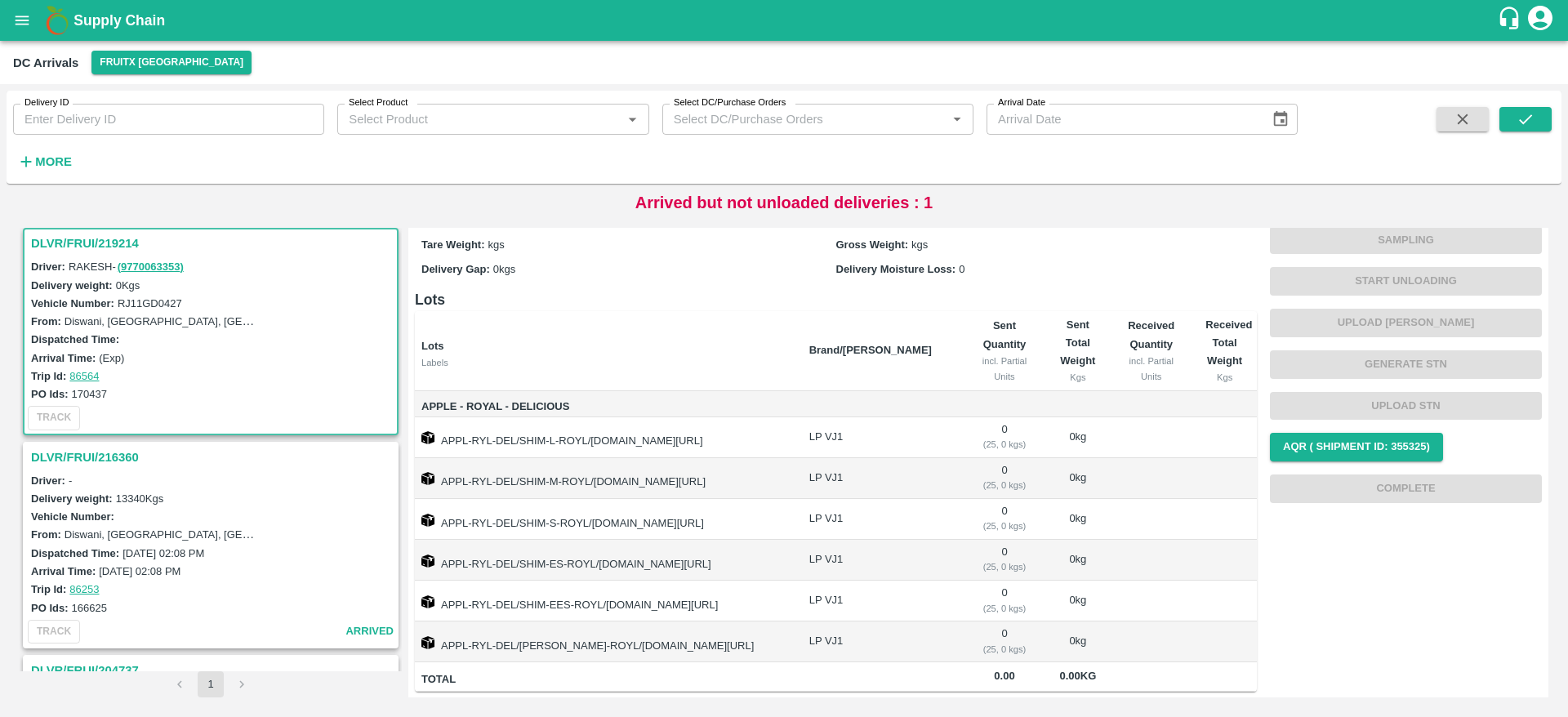
click at [126, 469] on div "DLVR/FRUI/216360" at bounding box center [211, 457] width 373 height 27
click at [94, 452] on h3 "DLVR/FRUI/216360" at bounding box center [212, 457] width 364 height 21
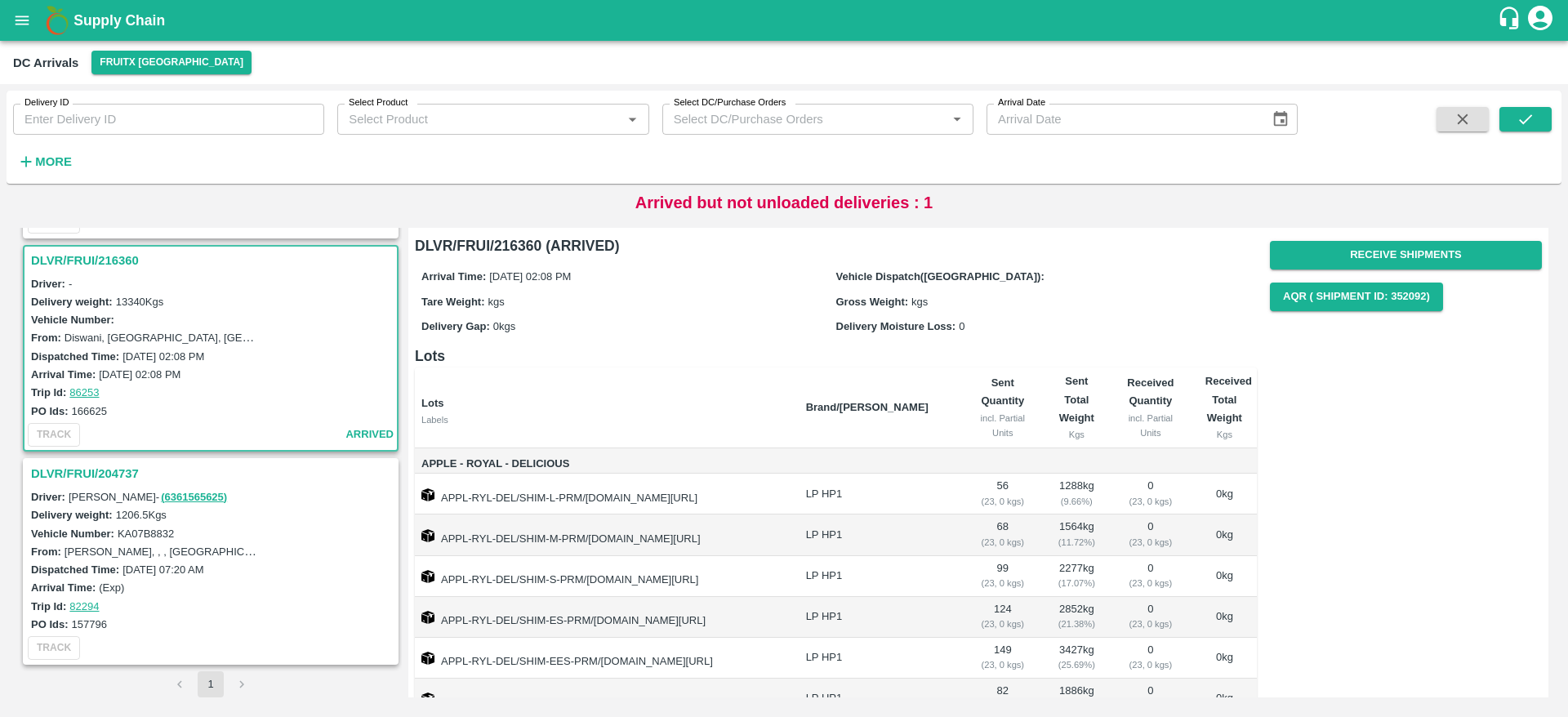
scroll to position [117, 0]
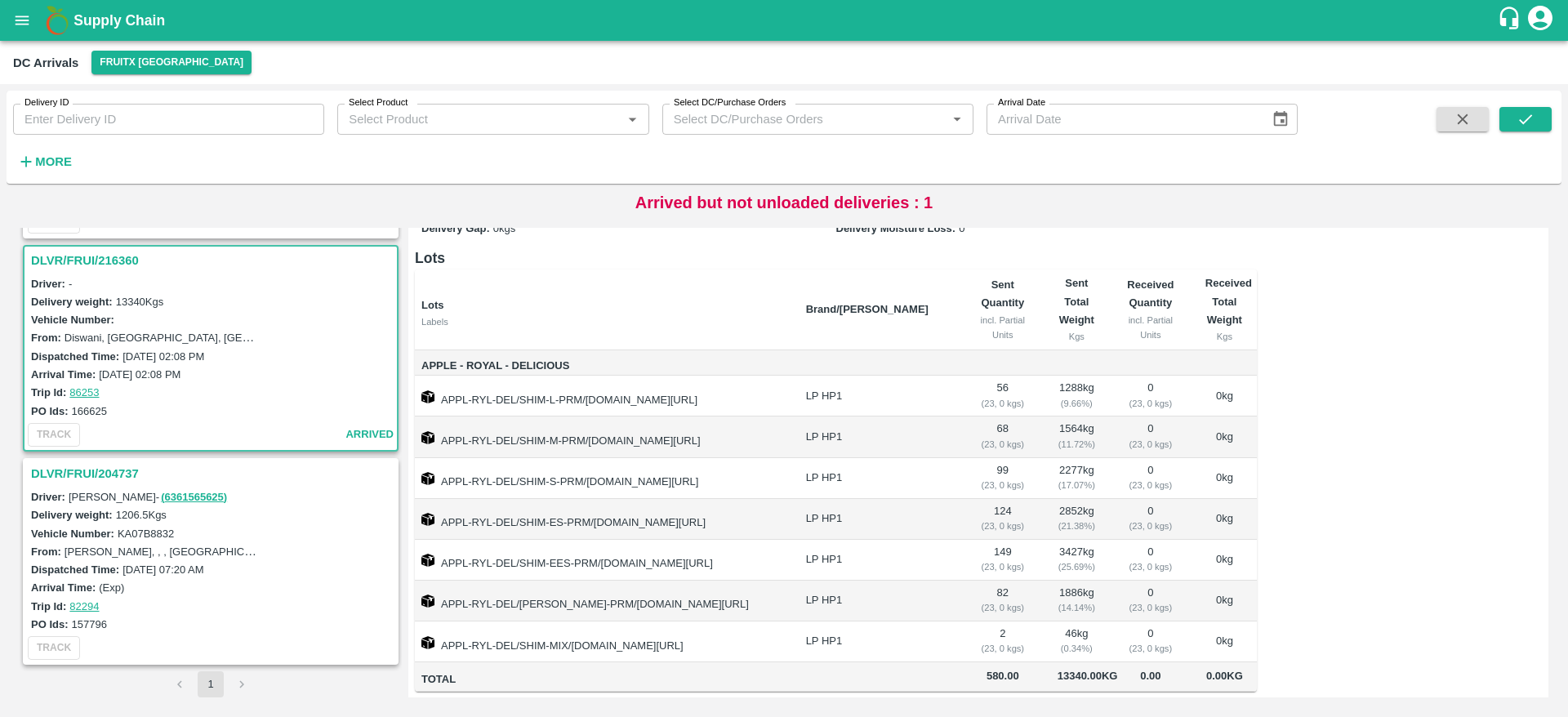
click at [89, 463] on h3 "DLVR/FRUI/204737" at bounding box center [212, 474] width 364 height 21
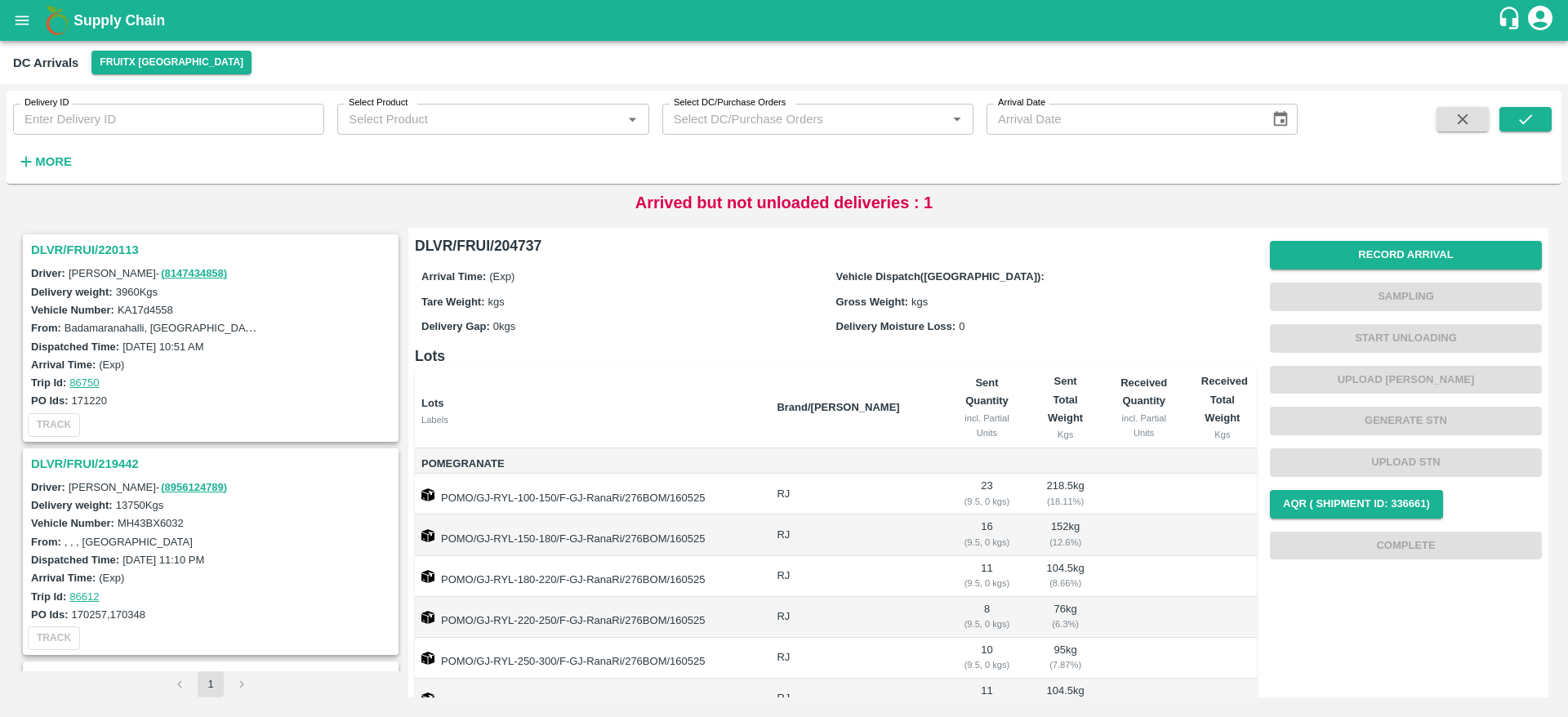
click at [68, 252] on h3 "DLVR/FRUI/220113" at bounding box center [212, 249] width 364 height 21
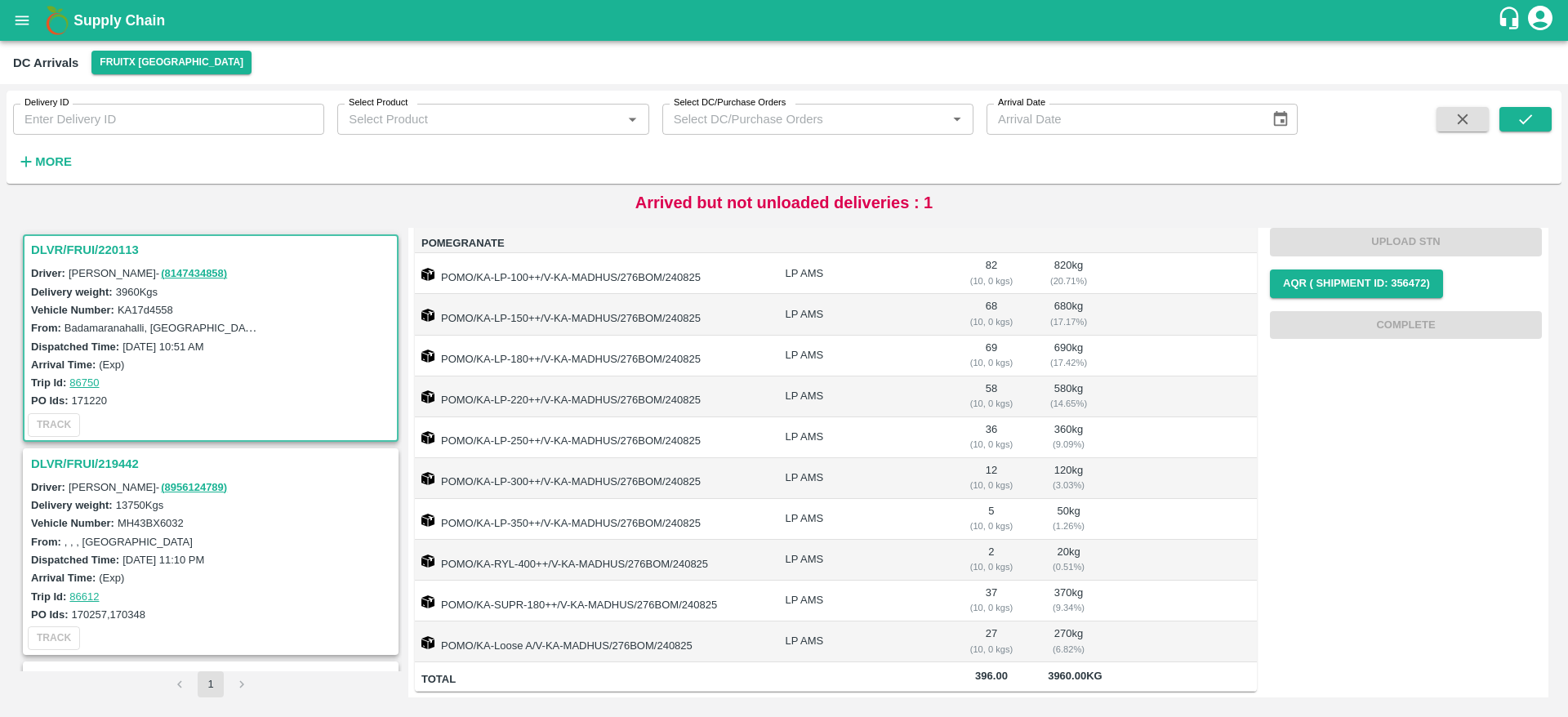
scroll to position [239, 0]
click at [119, 463] on h3 "DLVR/FRUI/219442" at bounding box center [212, 463] width 364 height 21
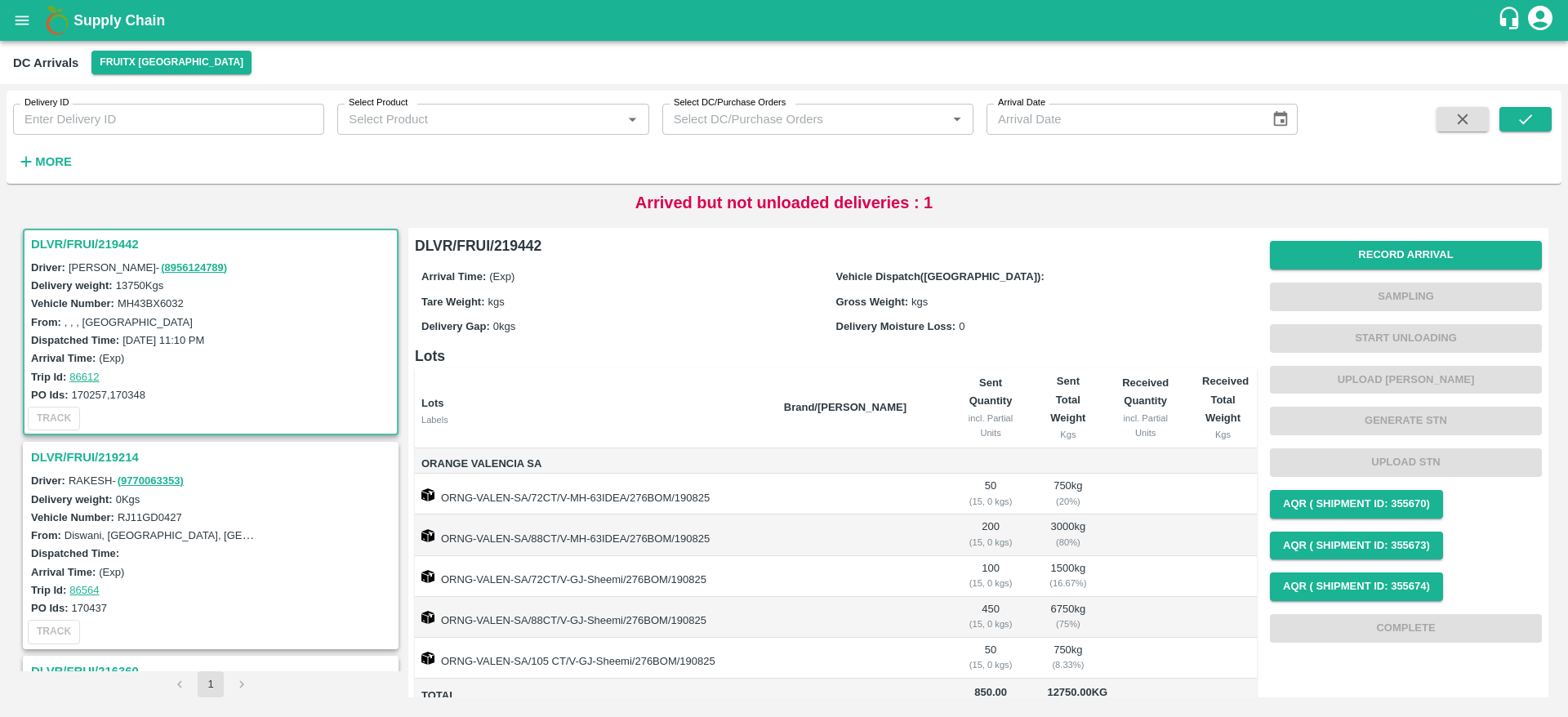
scroll to position [149, 0]
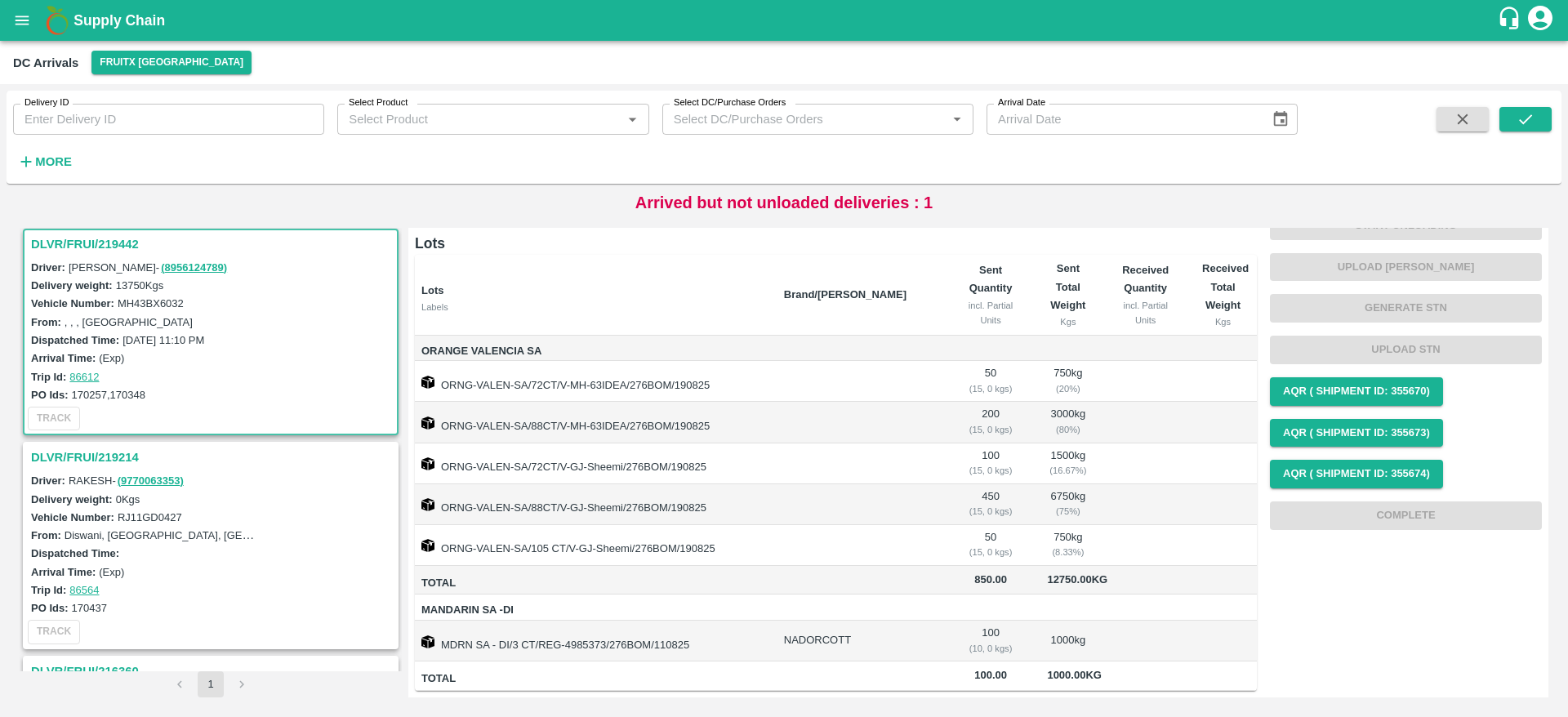
click at [107, 449] on h3 "DLVR/FRUI/219214" at bounding box center [212, 457] width 364 height 21
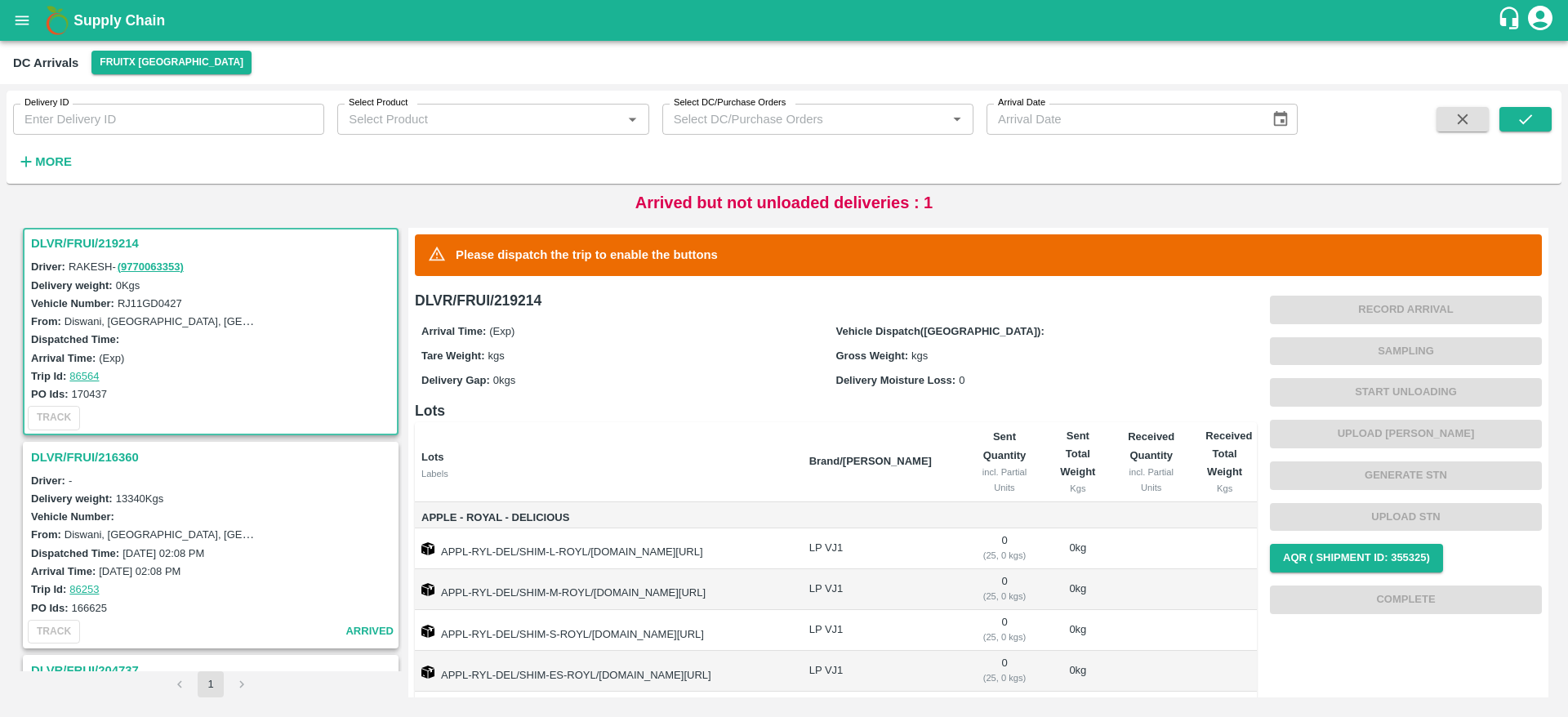
scroll to position [111, 0]
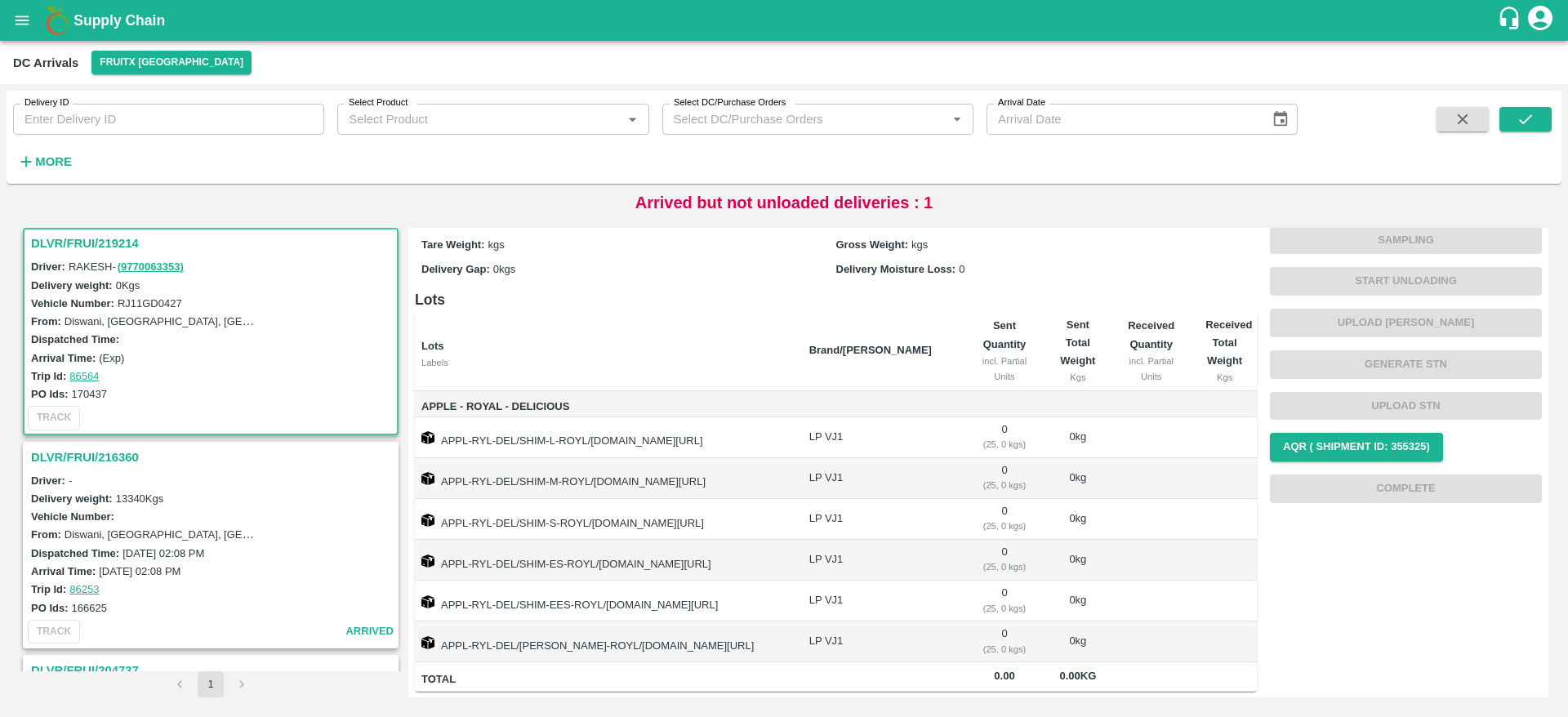
click at [39, 445] on div "DLVR/FRUI/216360" at bounding box center [211, 457] width 373 height 27
click at [51, 450] on h3 "DLVR/FRUI/216360" at bounding box center [212, 457] width 364 height 21
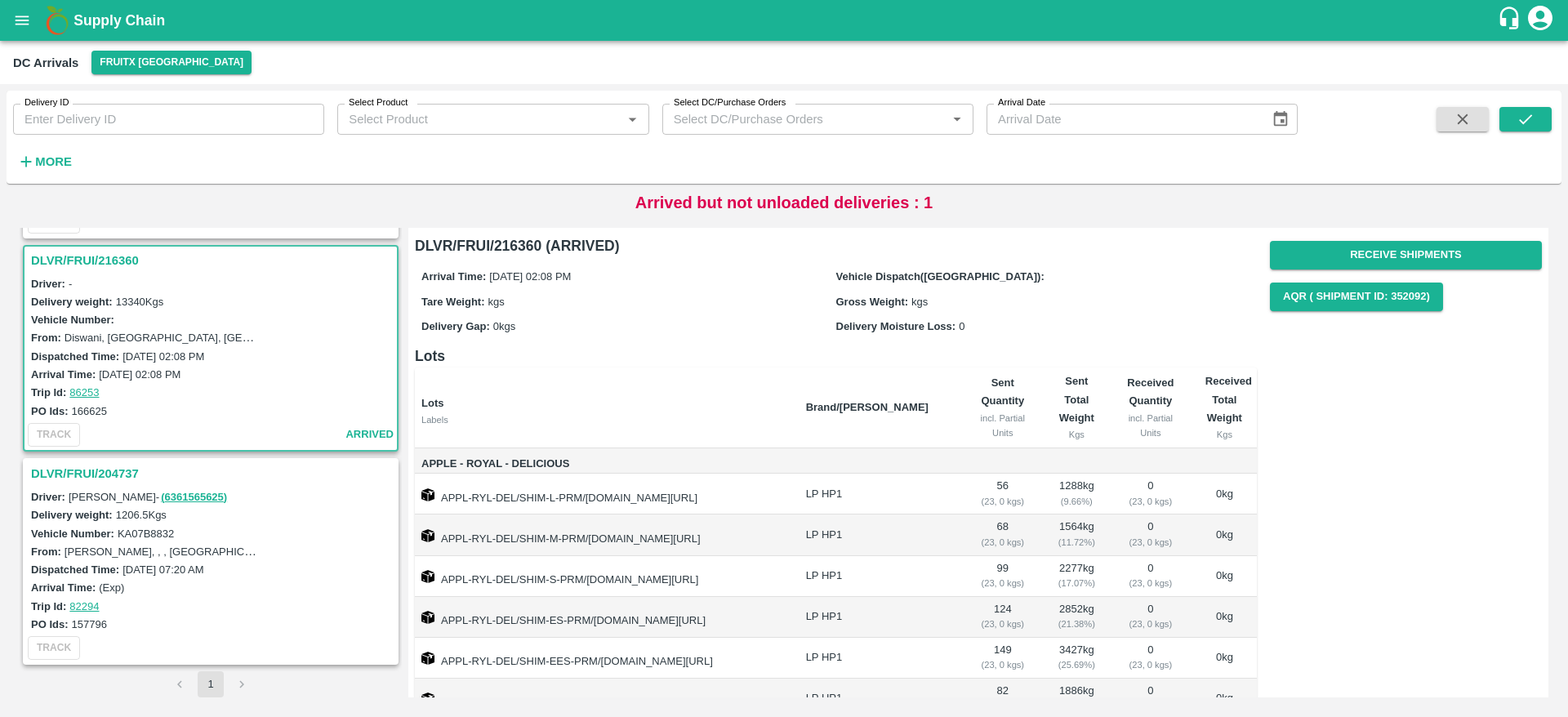
scroll to position [117, 0]
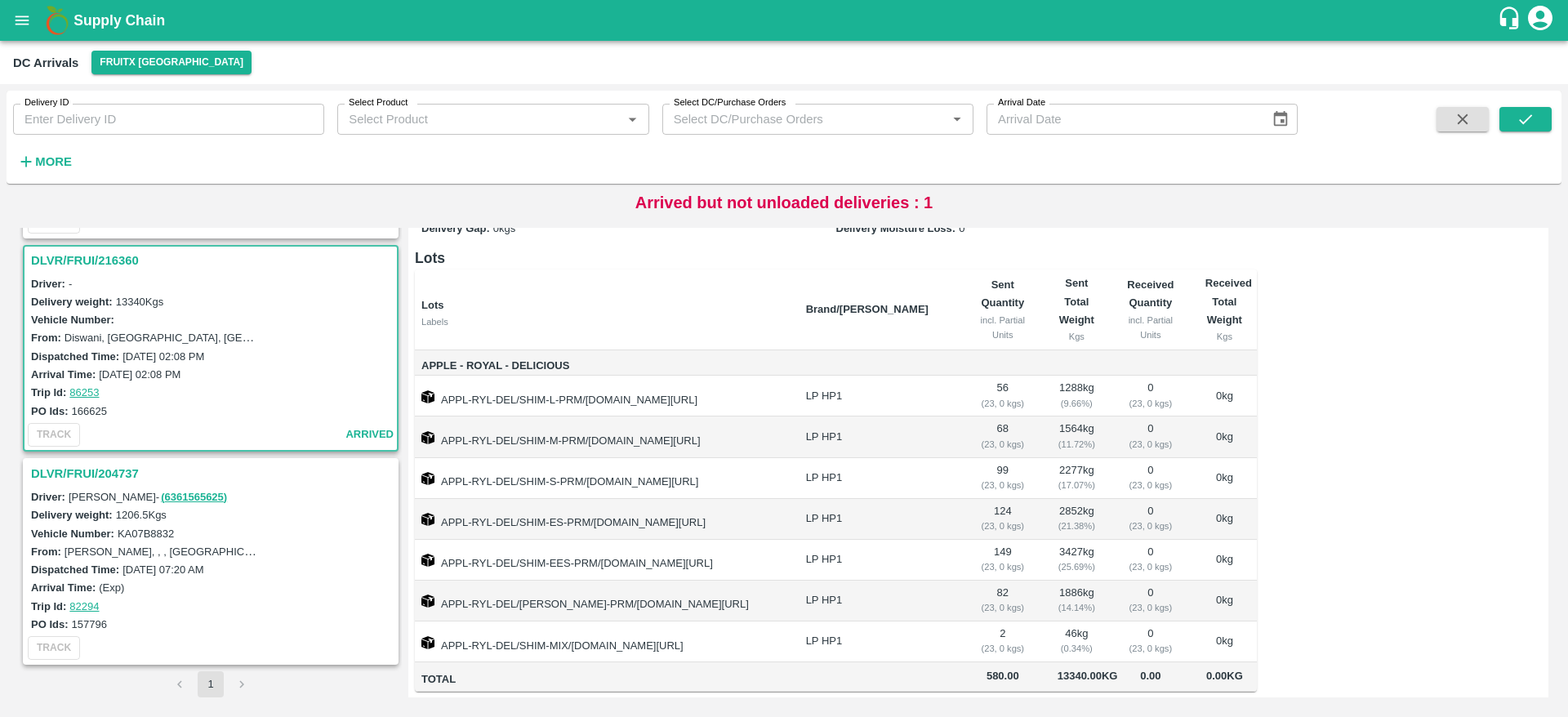
click at [121, 464] on h3 "DLVR/FRUI/204737" at bounding box center [212, 474] width 364 height 21
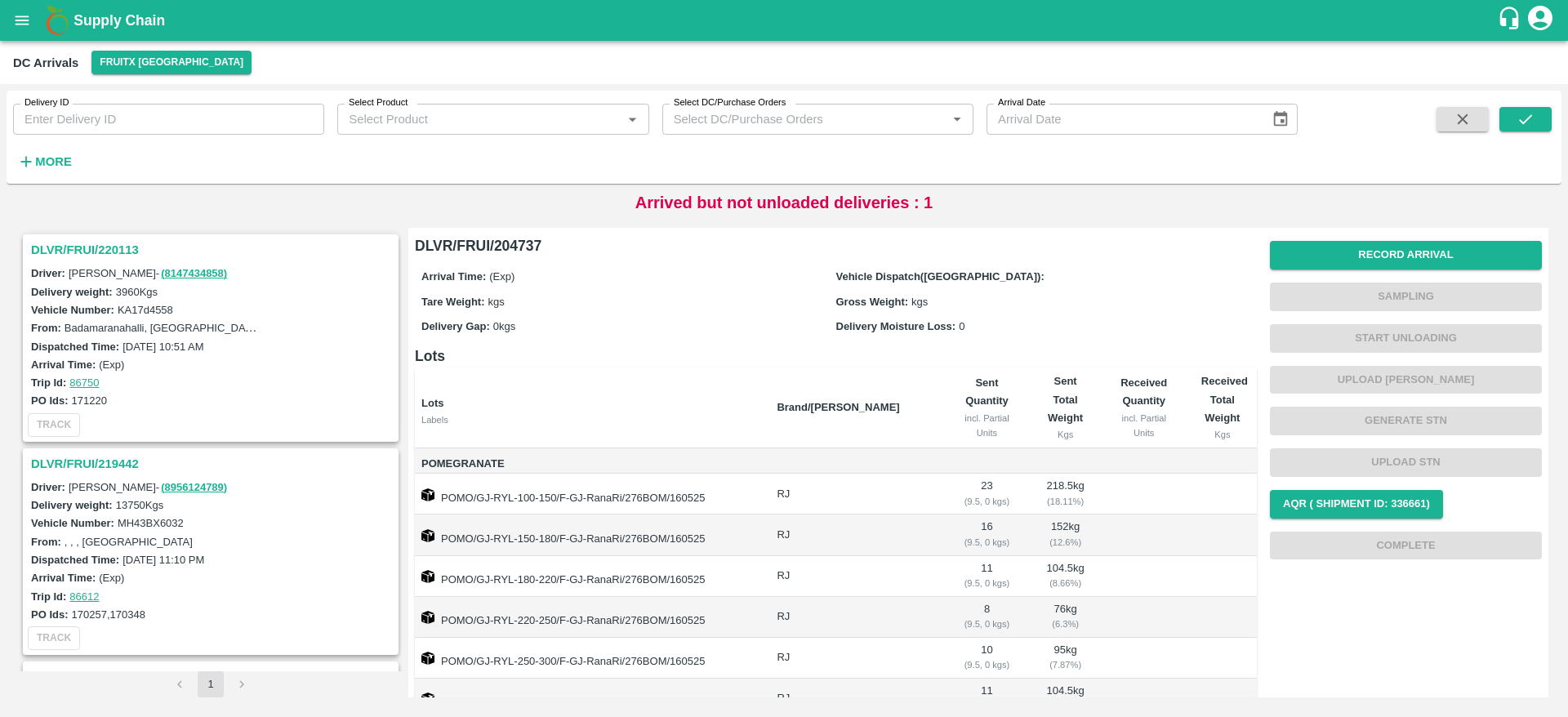
click at [119, 245] on h3 "DLVR/FRUI/220113" at bounding box center [212, 249] width 364 height 21
